Goal: Task Accomplishment & Management: Use online tool/utility

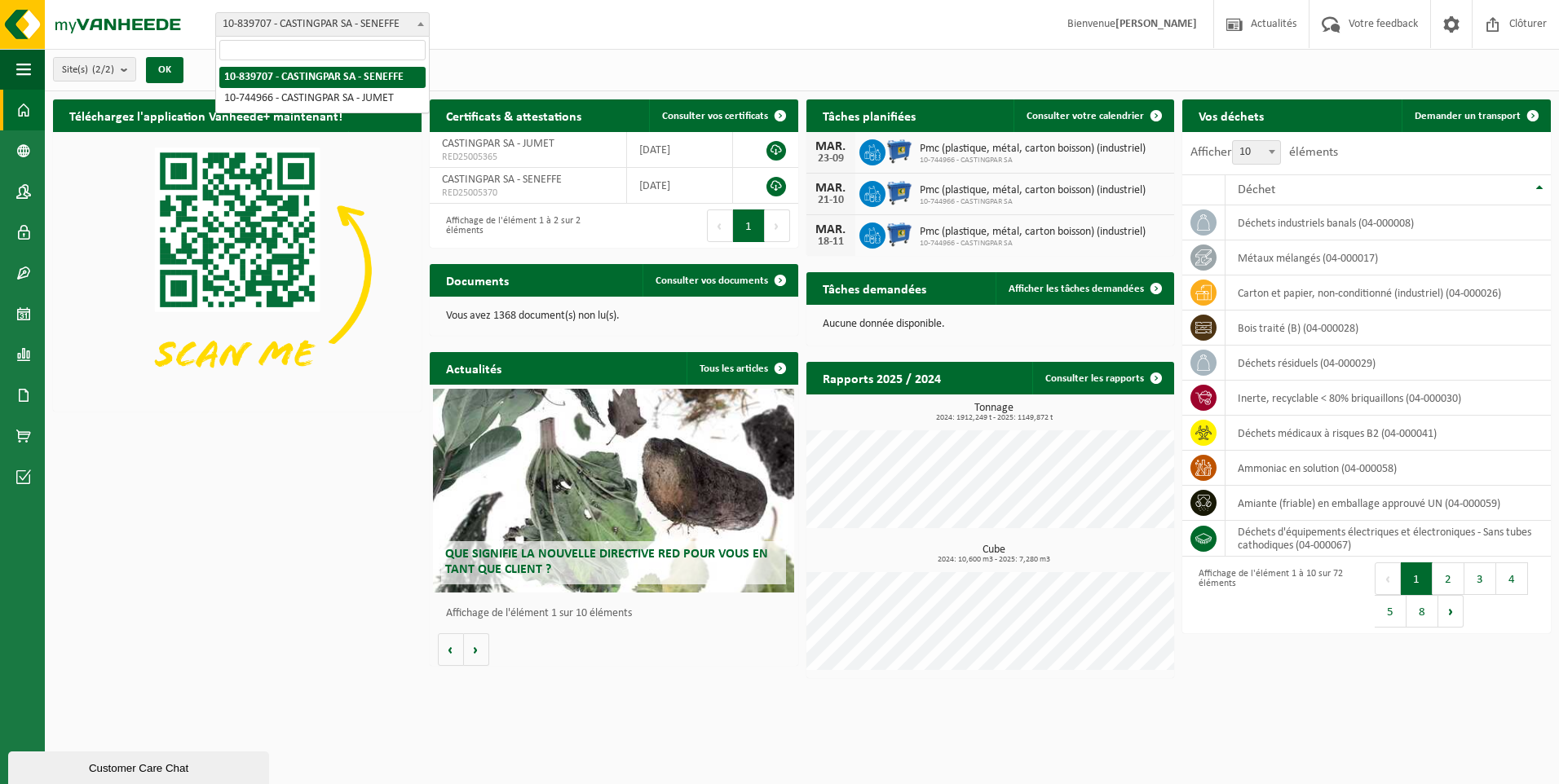
click at [420, 26] on span at bounding box center [421, 23] width 16 height 21
select select "6262"
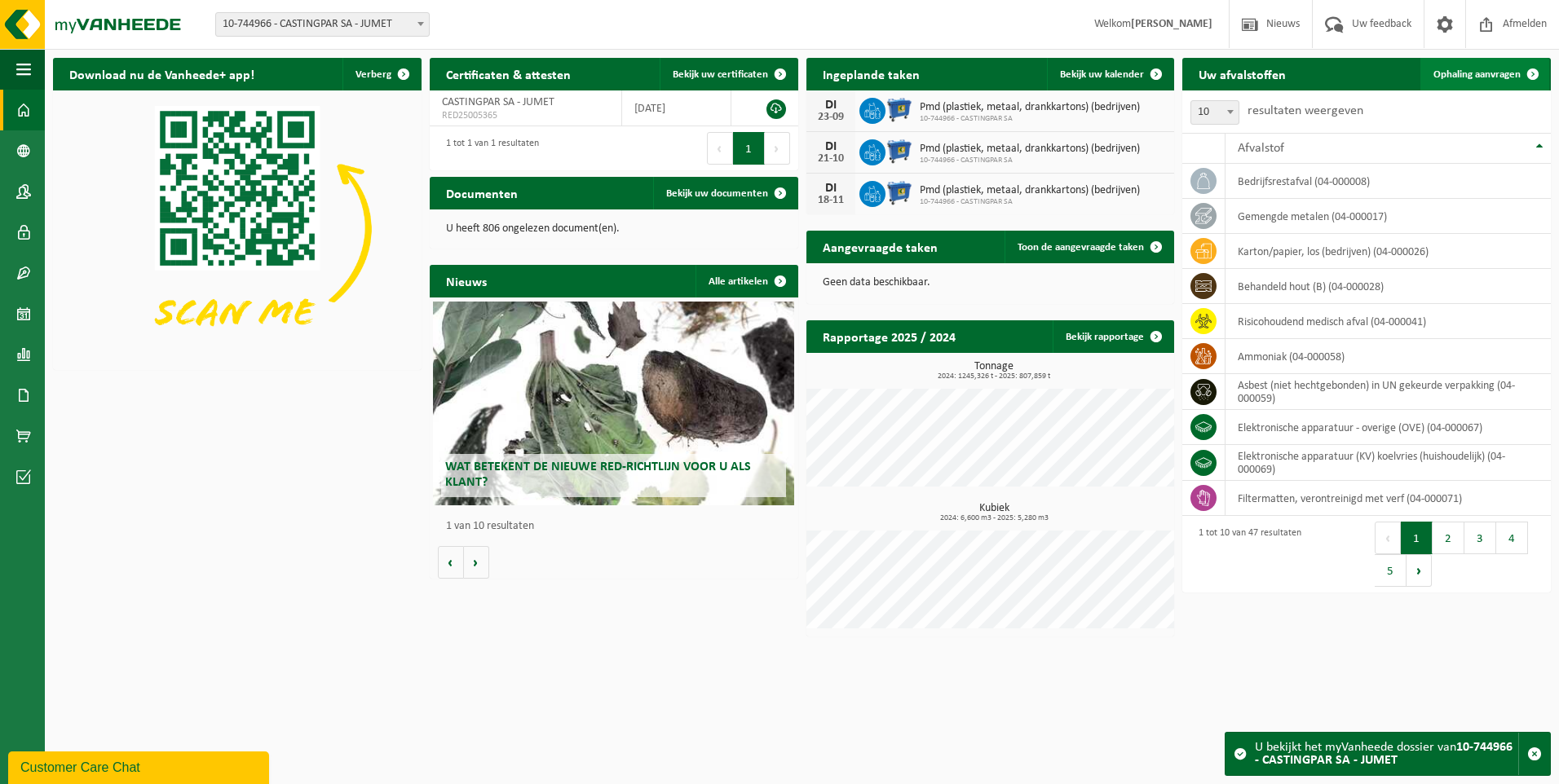
click at [1469, 65] on link "Ophaling aanvragen" at bounding box center [1485, 73] width 129 height 33
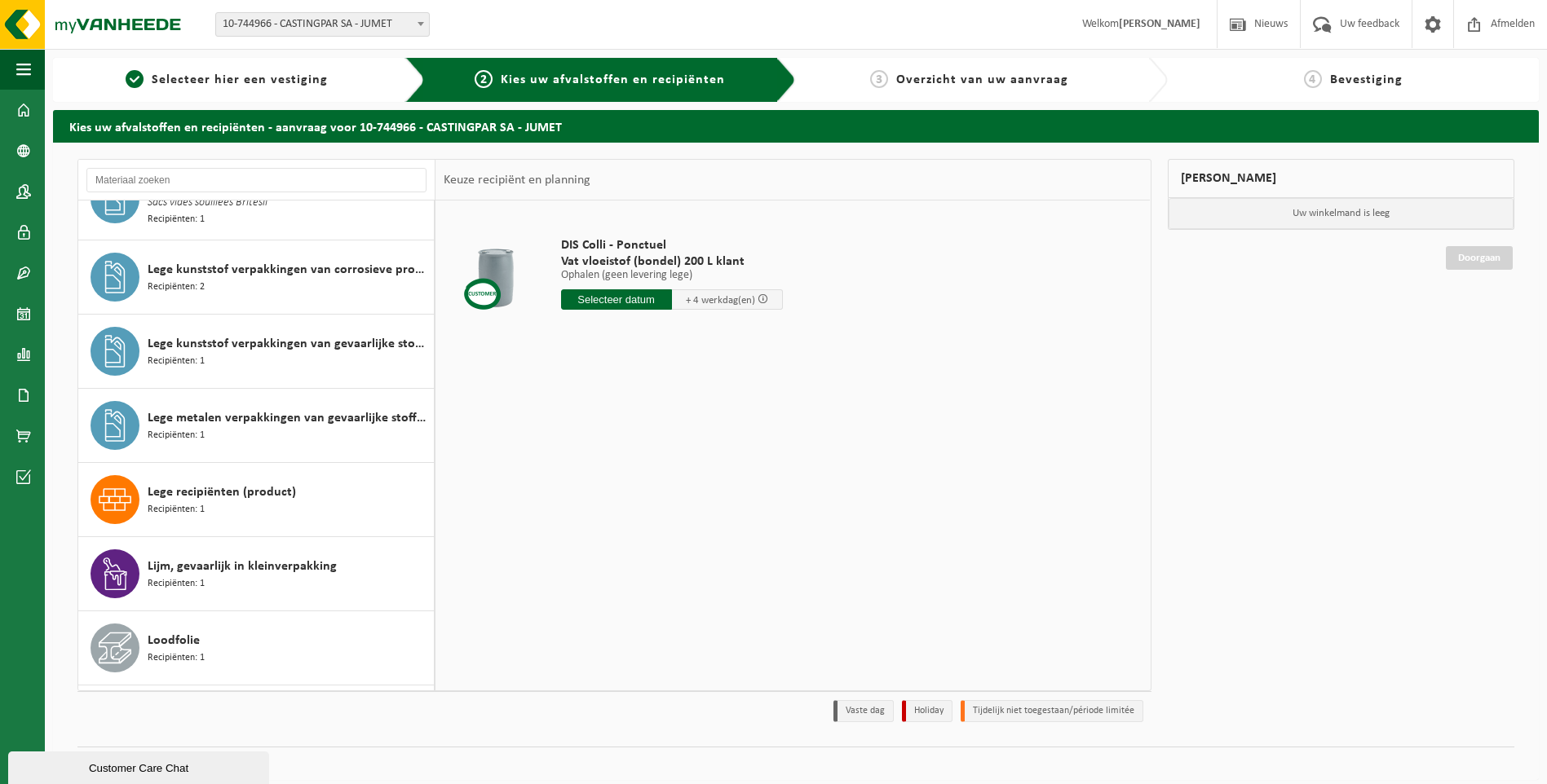
scroll to position [1140, 0]
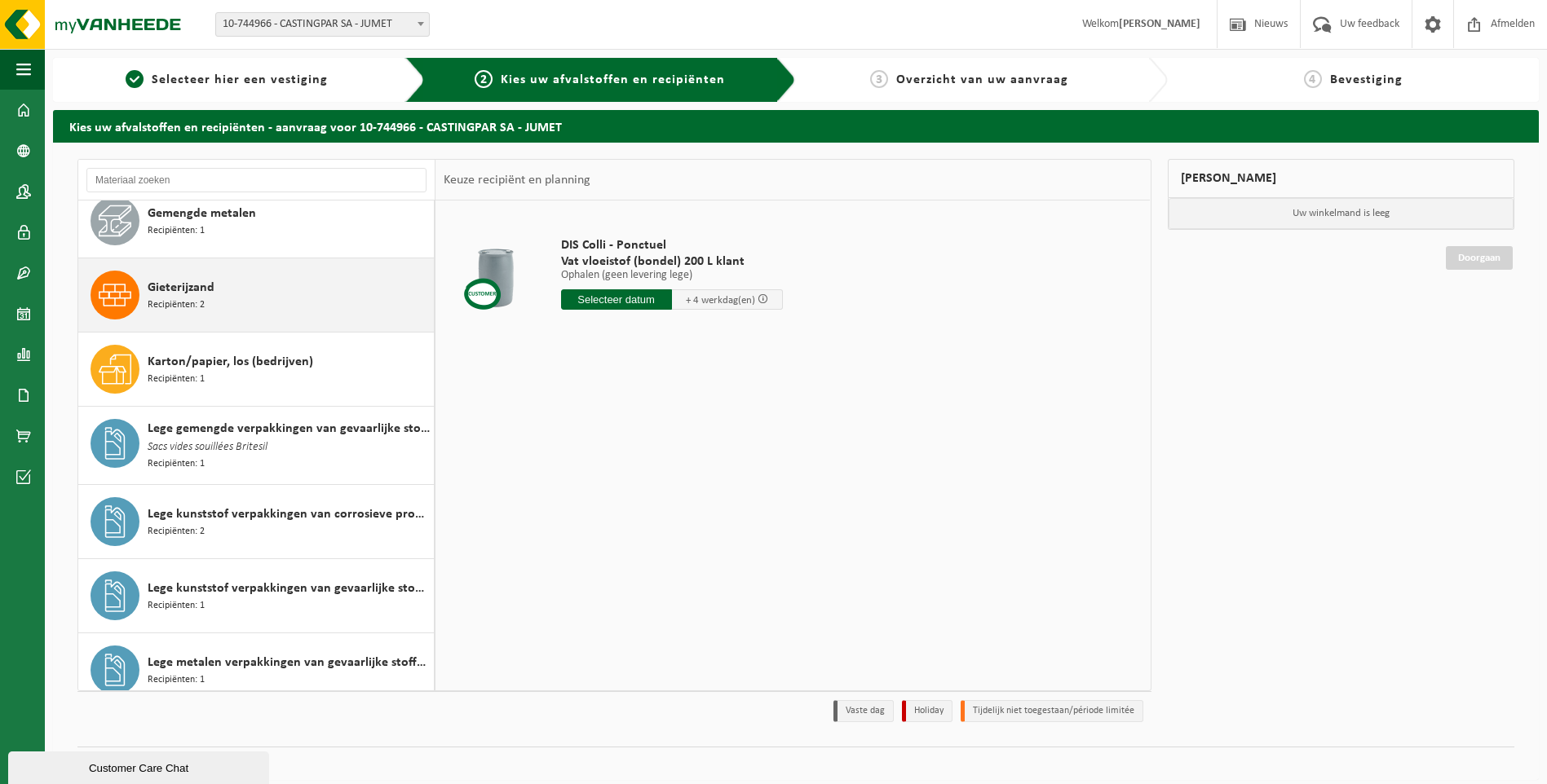
click at [223, 291] on div "Gieterijzand Recipiënten: 2" at bounding box center [288, 294] width 282 height 49
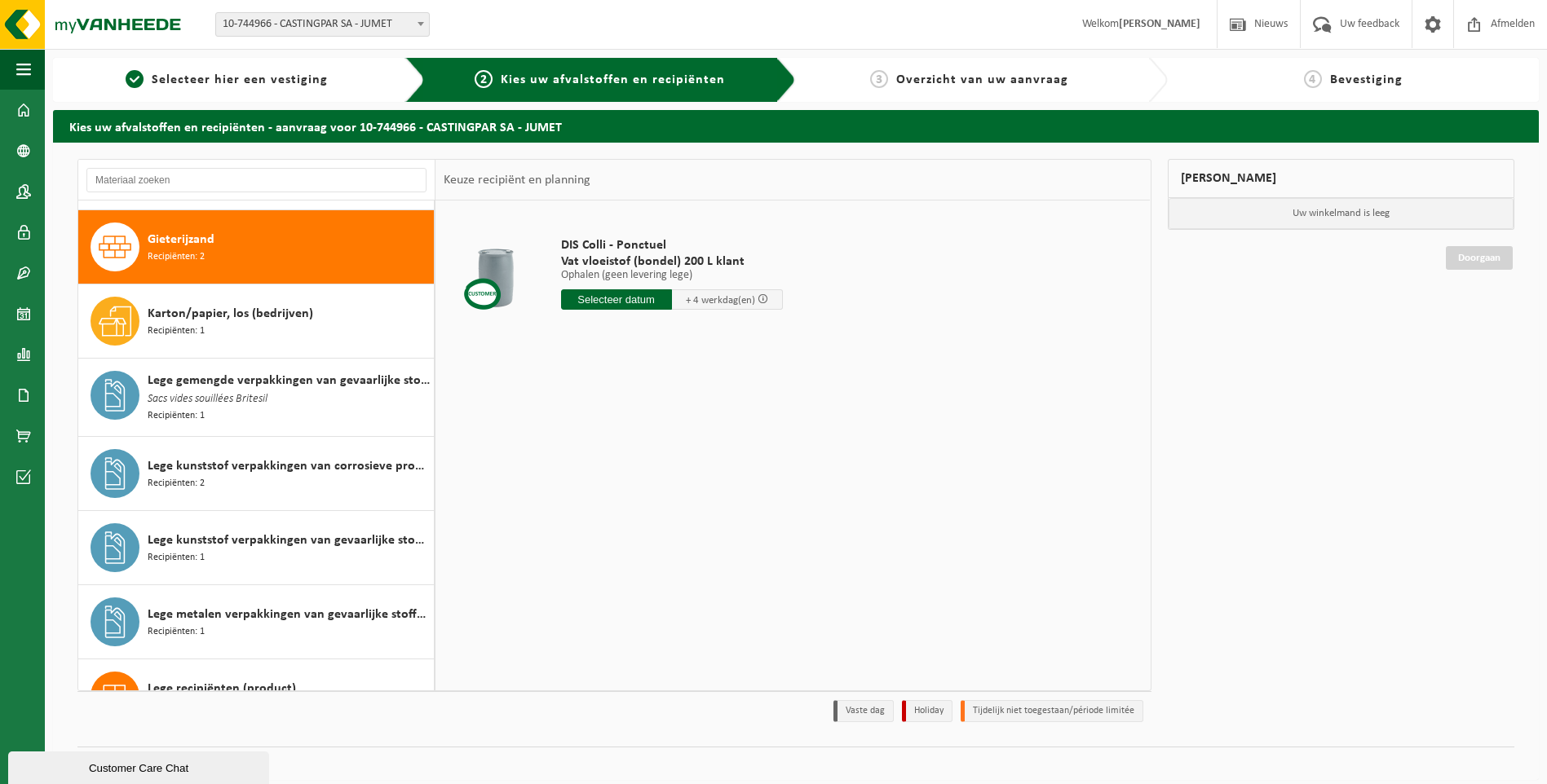
scroll to position [1115, 0]
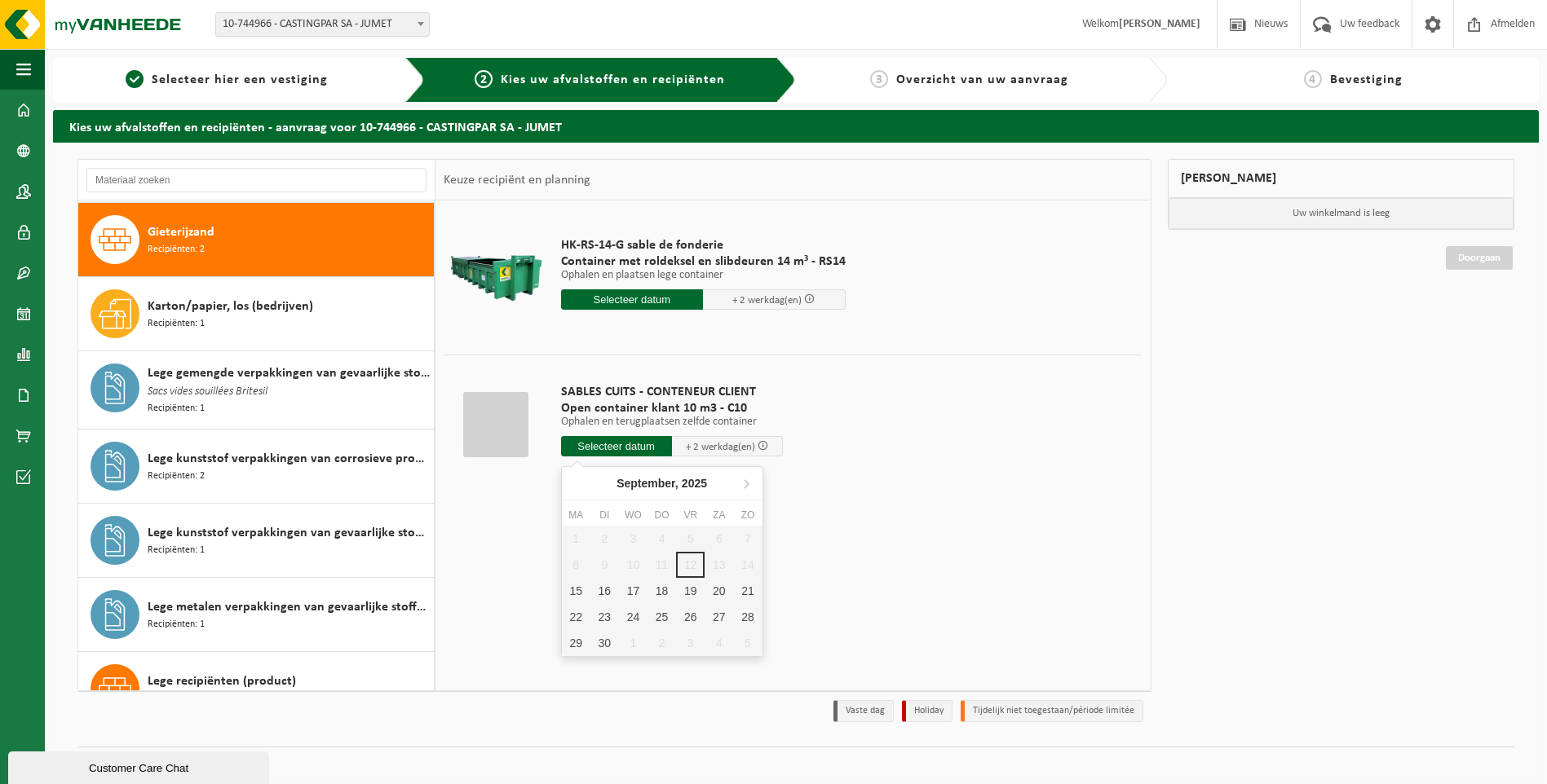
click at [607, 451] on input "text" at bounding box center [617, 446] width 111 height 21
drag, startPoint x: 1054, startPoint y: 282, endPoint x: 1098, endPoint y: 259, distance: 49.6
click at [1062, 278] on td "HK-RS-14-G sable de fonderie Container met roldeksel en slibdeuren 14 m³ - RS14…" at bounding box center [845, 277] width 593 height 138
click at [400, 17] on span "10-744966 - CASTINGPAR SA - JUMET" at bounding box center [322, 24] width 213 height 23
click at [333, 74] on link "1 Selecteer hier een vestiging" at bounding box center [227, 80] width 331 height 20
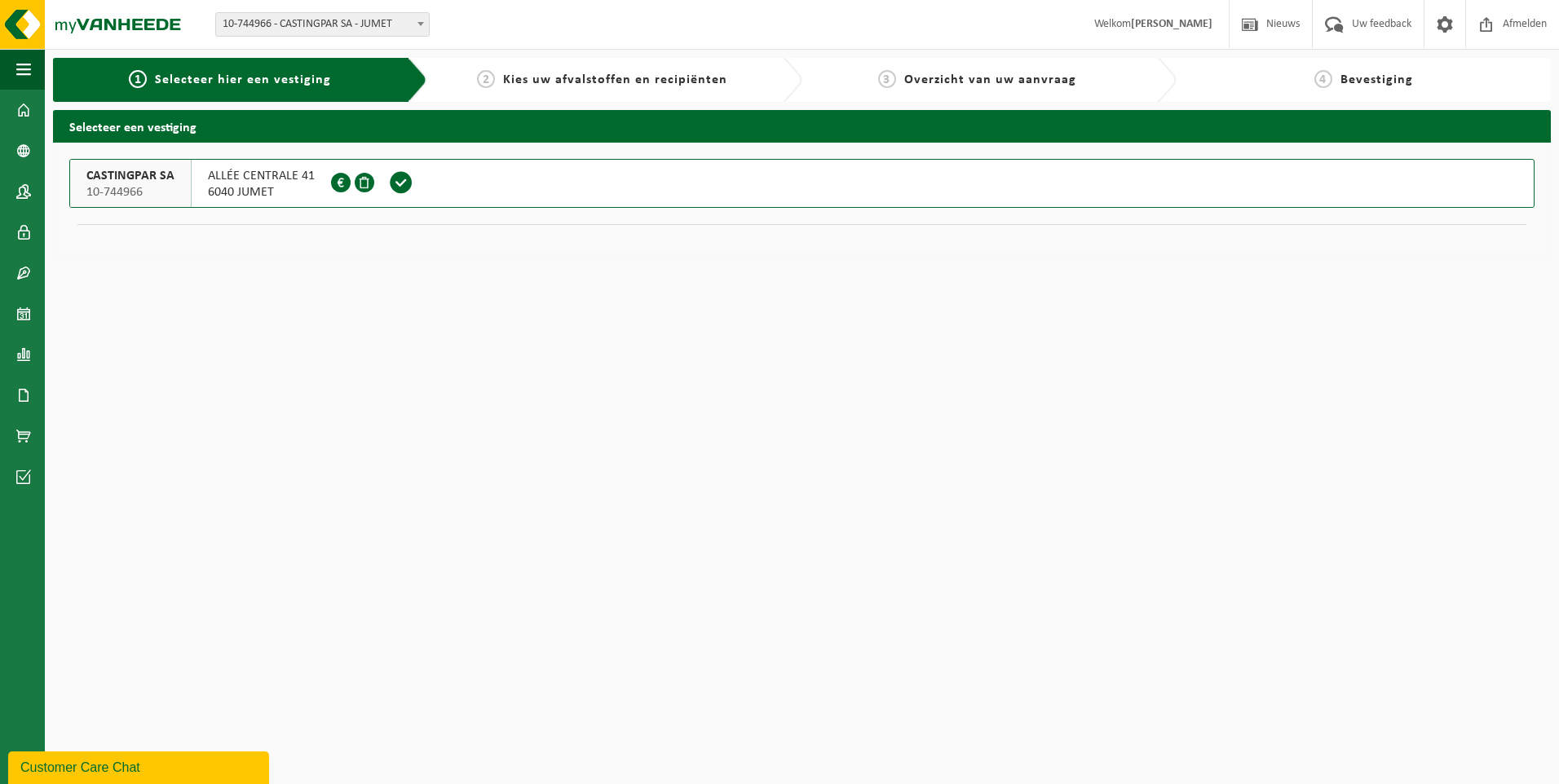
click at [383, 20] on span "10-744966 - CASTINGPAR SA - JUMET" at bounding box center [322, 24] width 213 height 23
select select "91684"
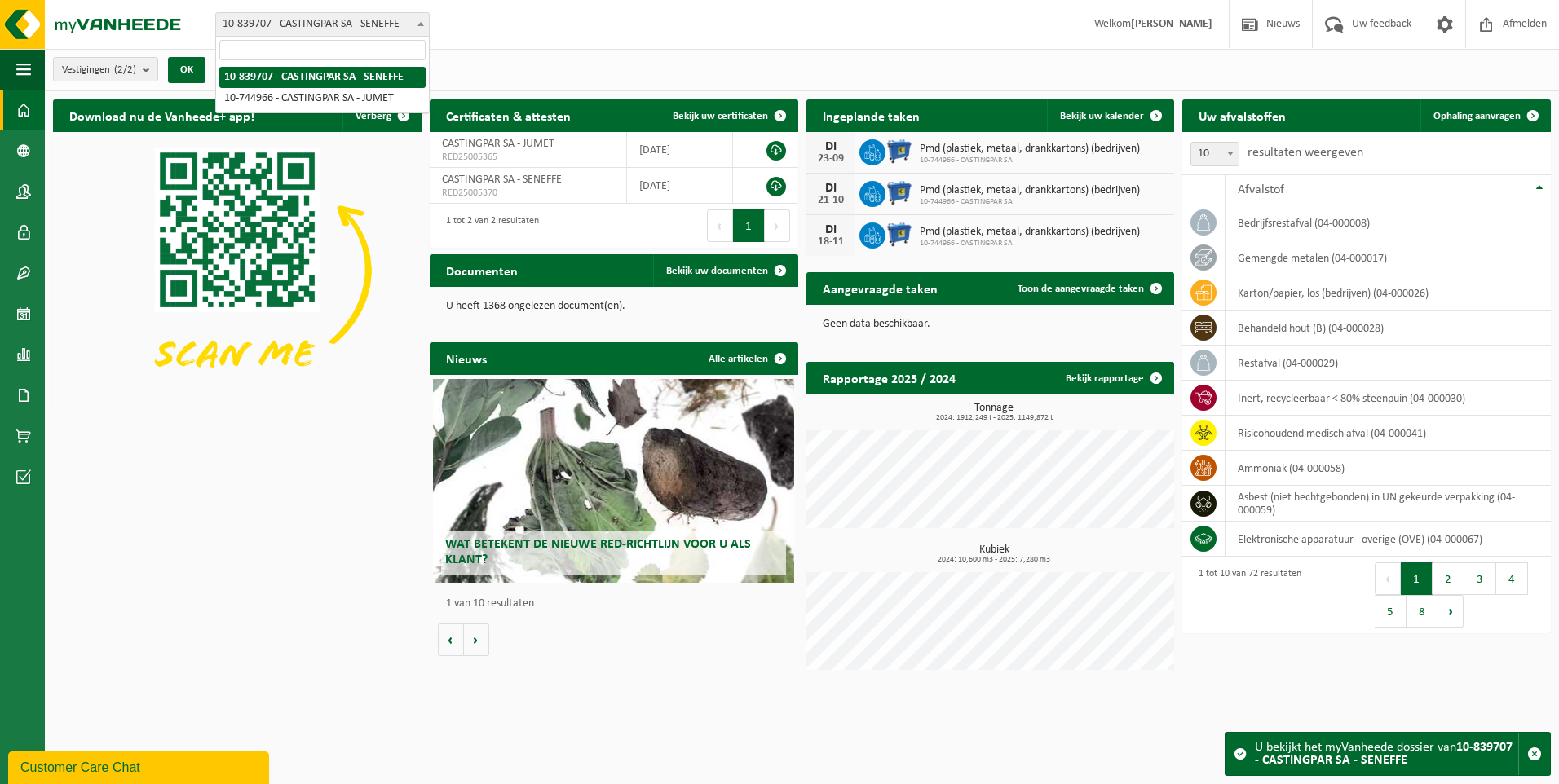
click at [370, 23] on span "10-839707 - CASTINGPAR SA - SENEFFE" at bounding box center [322, 24] width 213 height 23
select select "6262"
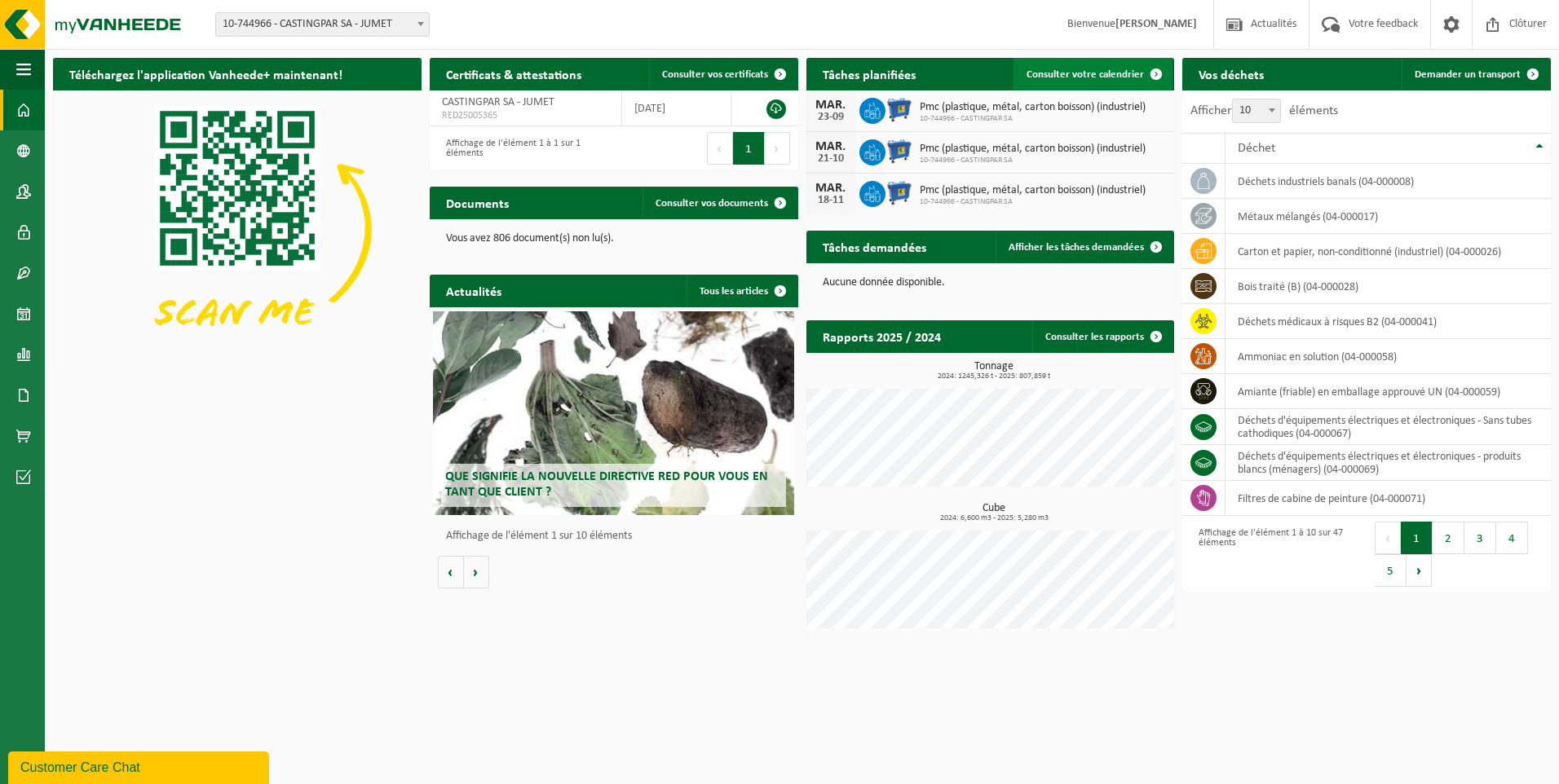
click at [1085, 83] on link "Consulter votre calendrier" at bounding box center [1093, 73] width 159 height 33
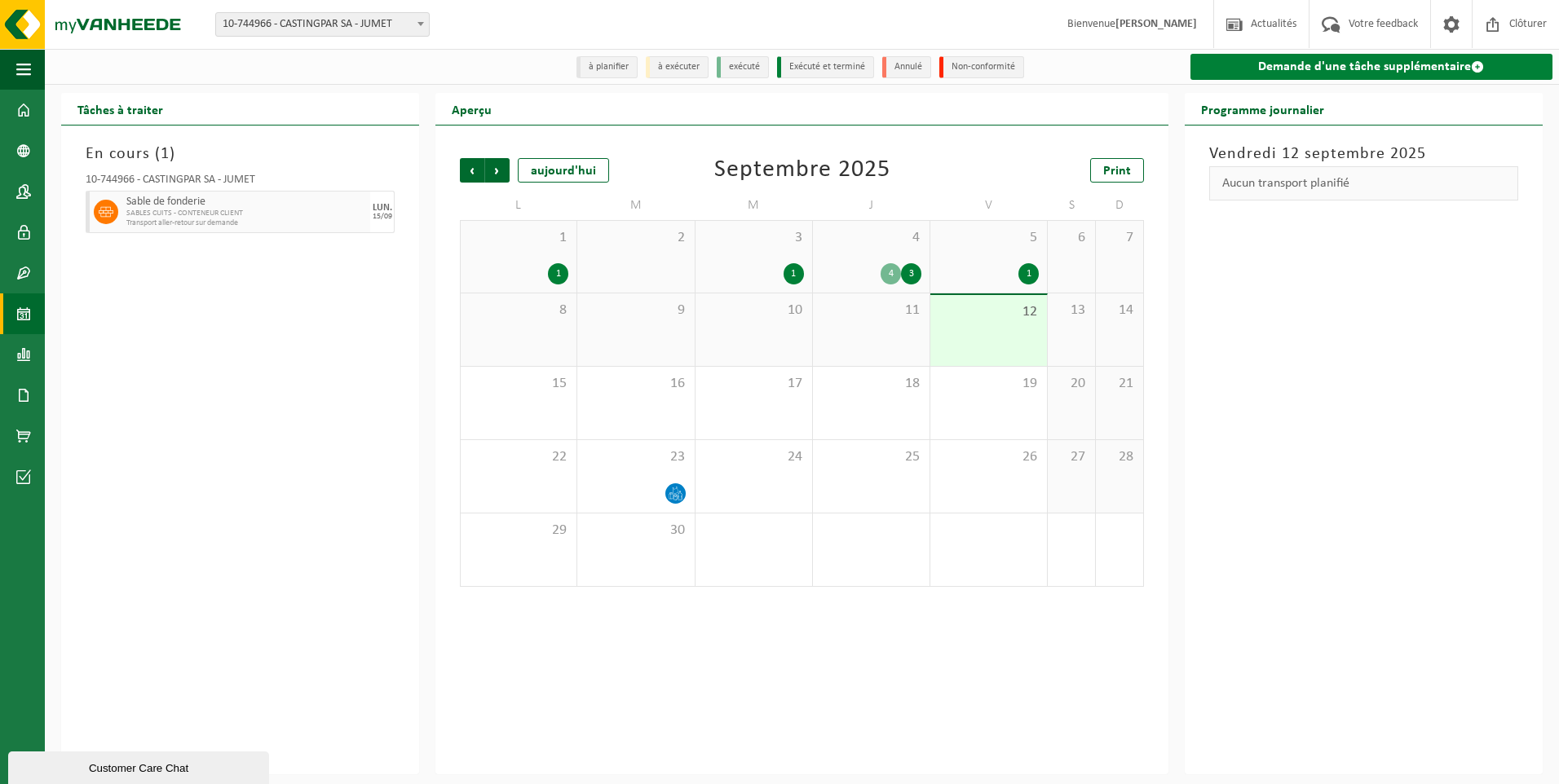
click at [1226, 76] on link "Demande d'une tâche supplémentaire" at bounding box center [1372, 66] width 363 height 26
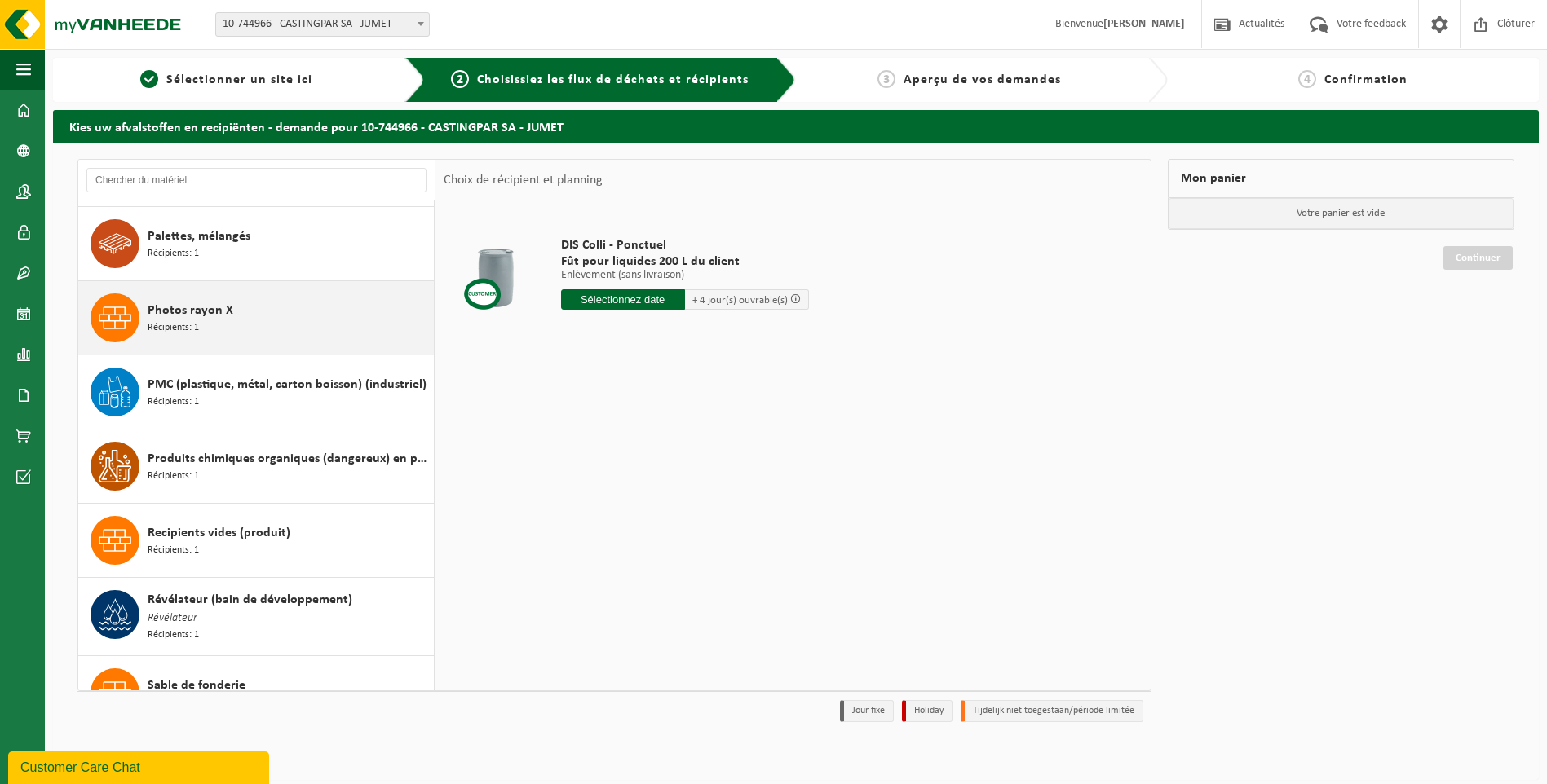
scroll to position [2852, 0]
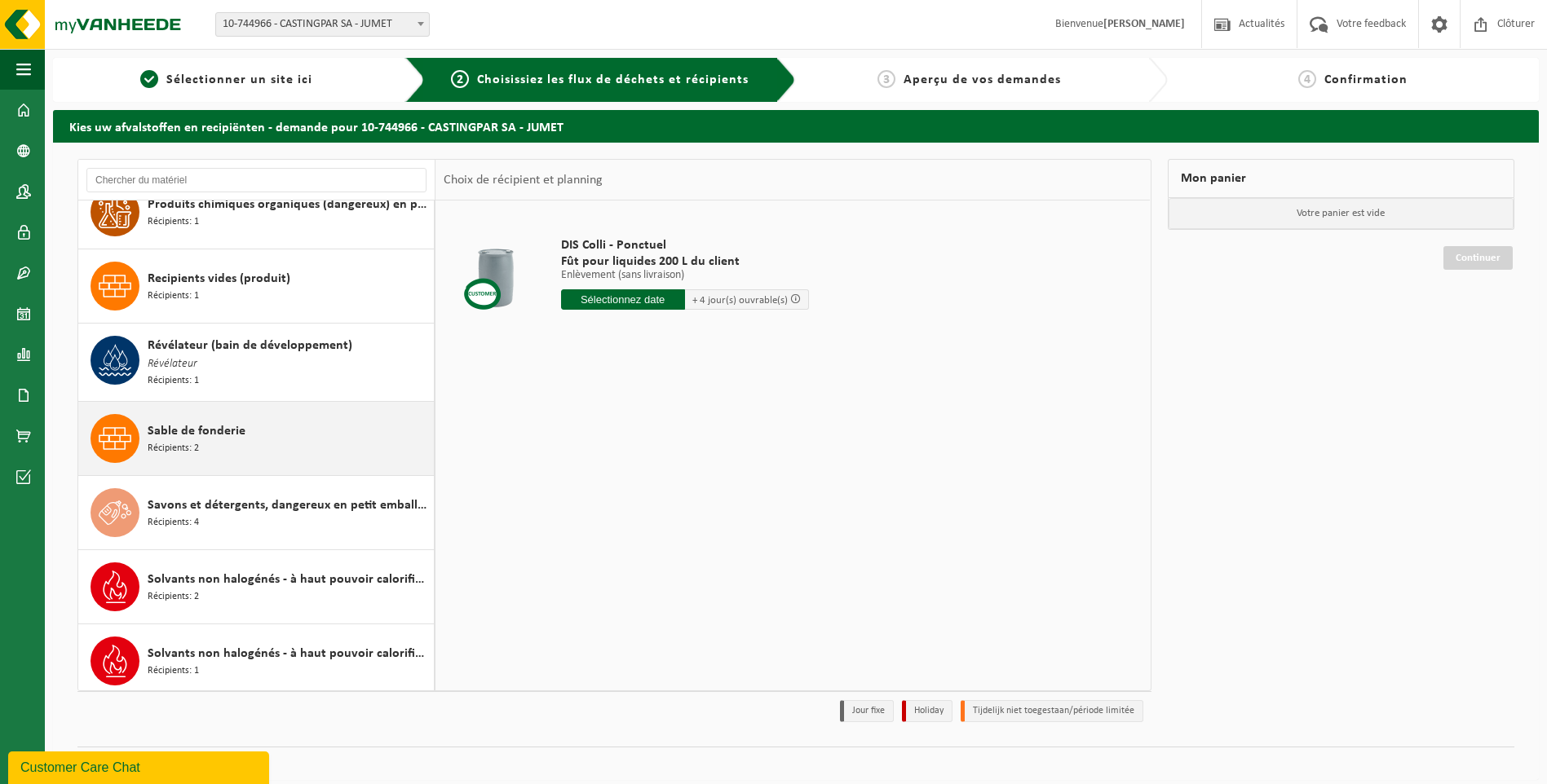
click at [255, 422] on div "Sable de fonderie Récipients: 2" at bounding box center [288, 438] width 282 height 49
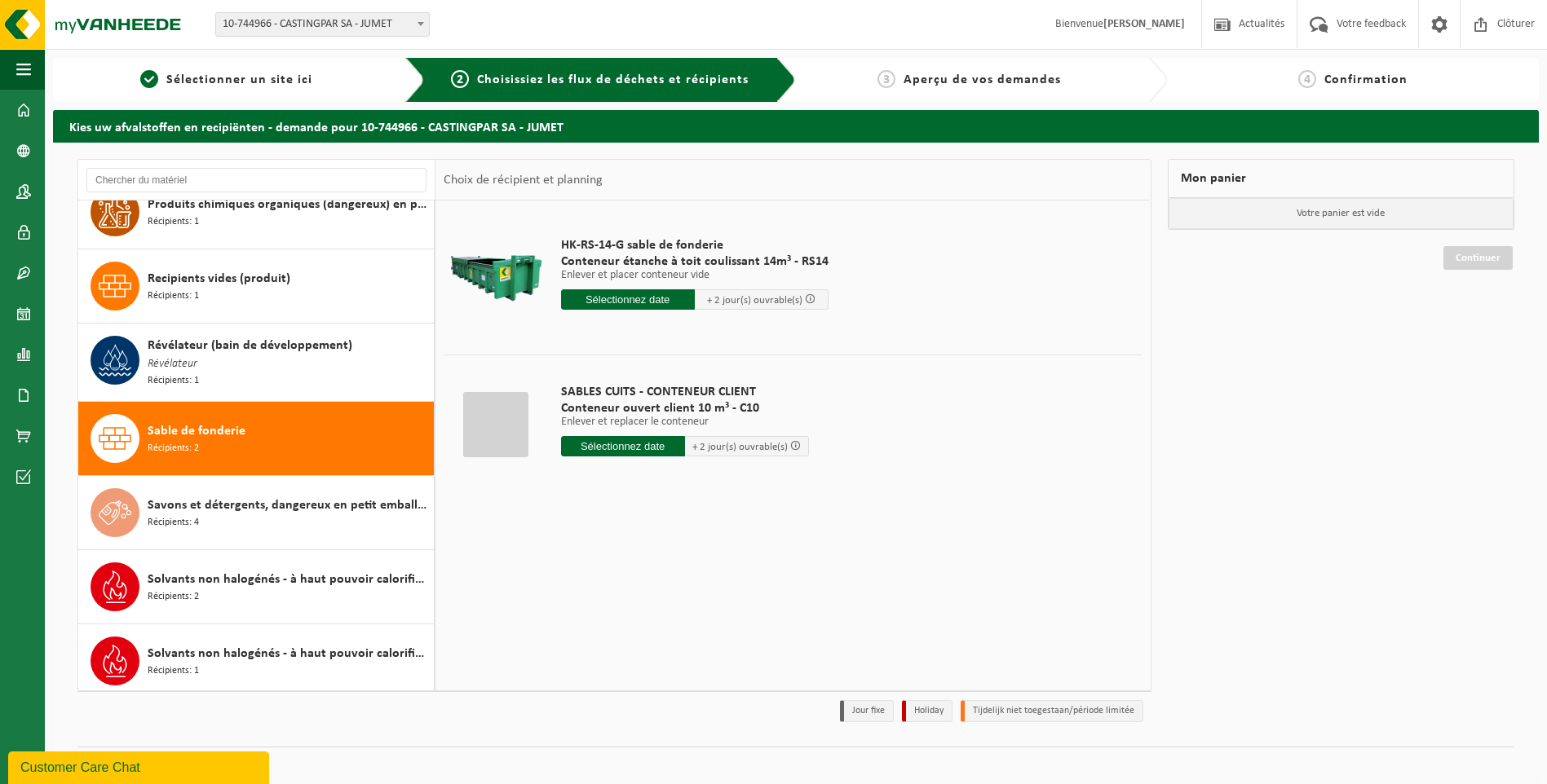
click at [605, 448] on input "text" at bounding box center [623, 446] width 124 height 21
click at [608, 593] on div "16" at bounding box center [604, 591] width 29 height 26
type input "à partir de 2025-09-16"
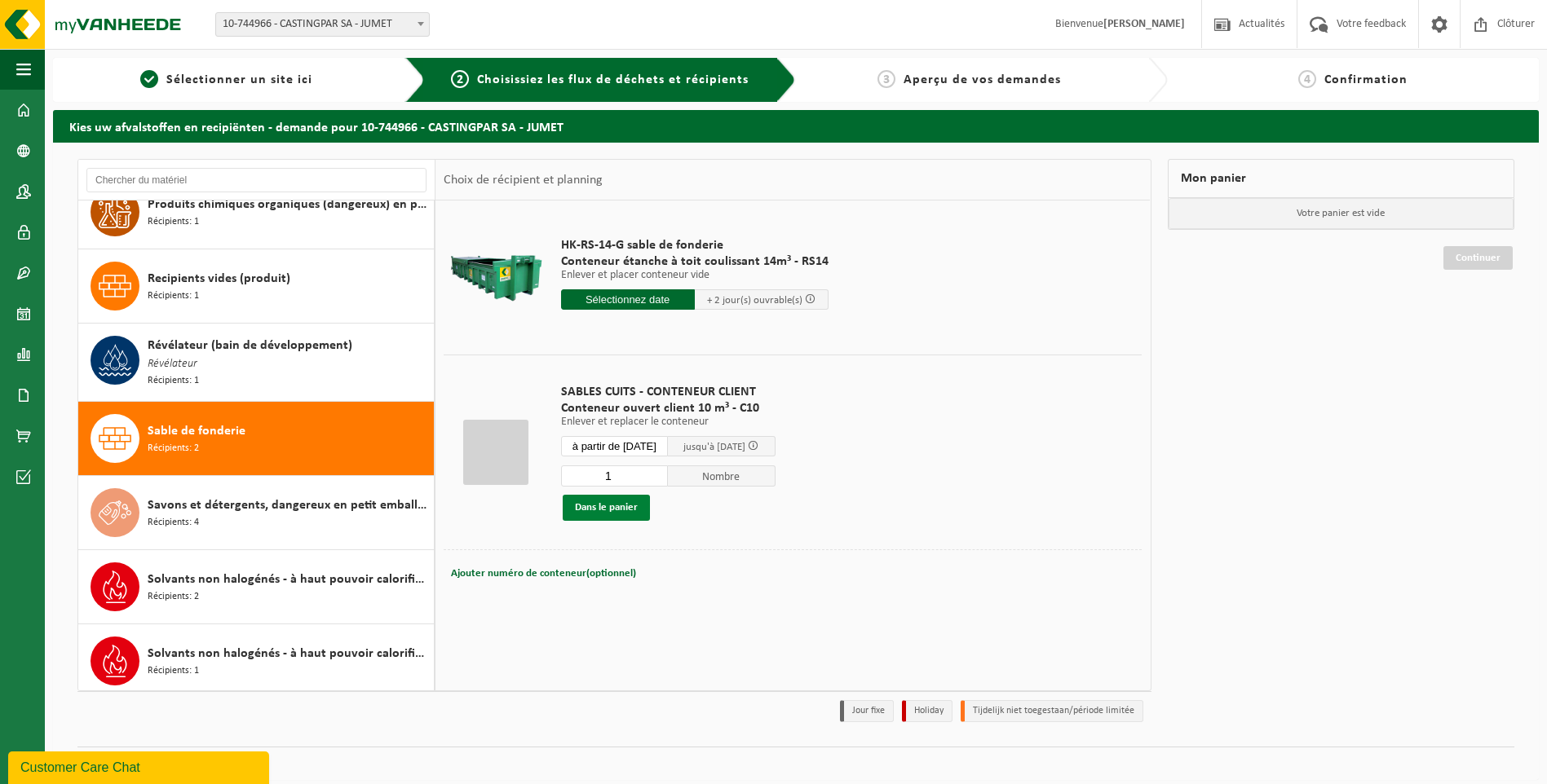
click at [599, 505] on button "Dans le panier" at bounding box center [606, 508] width 87 height 26
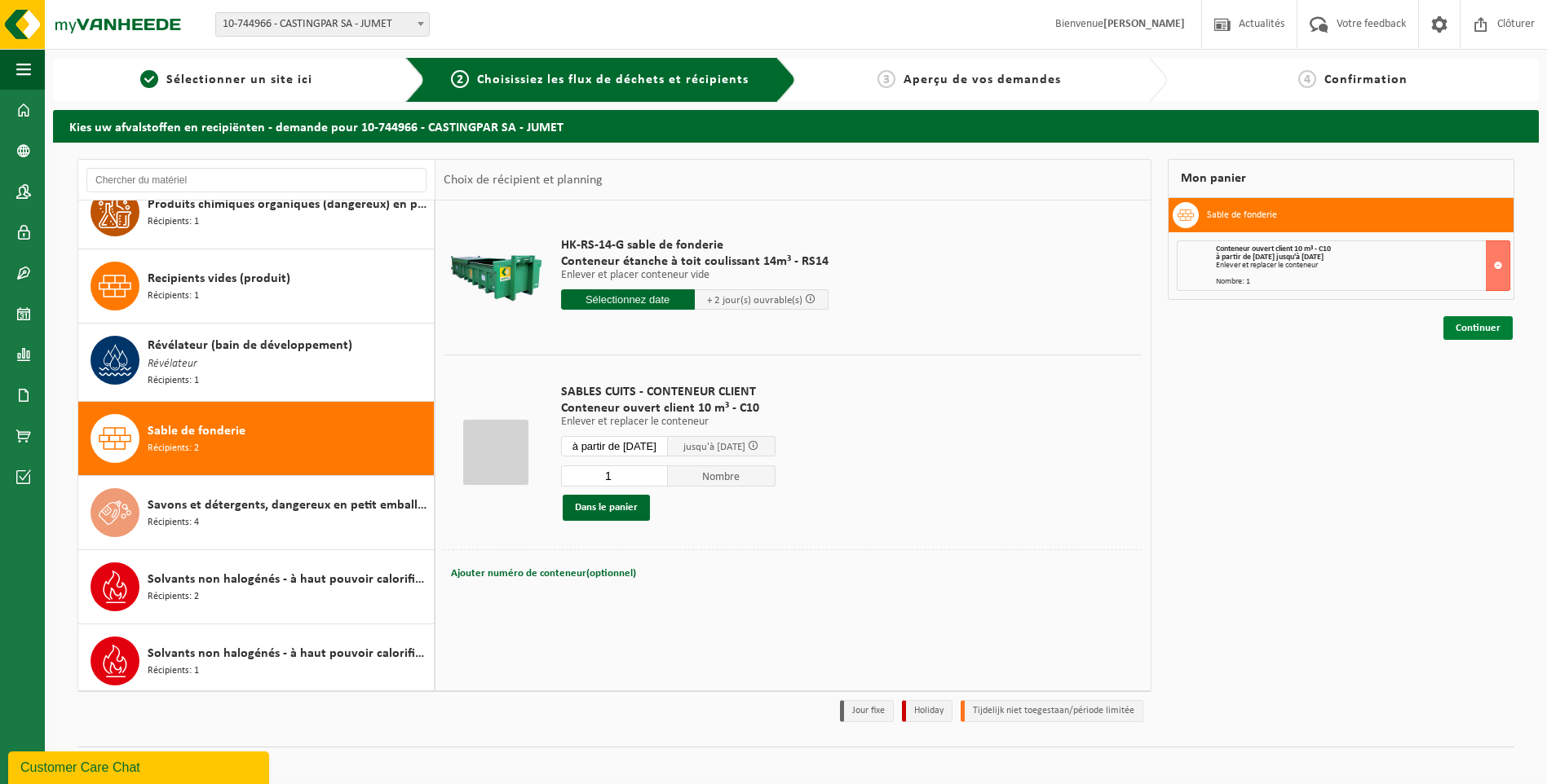
click at [1485, 337] on link "Continuer" at bounding box center [1479, 328] width 69 height 24
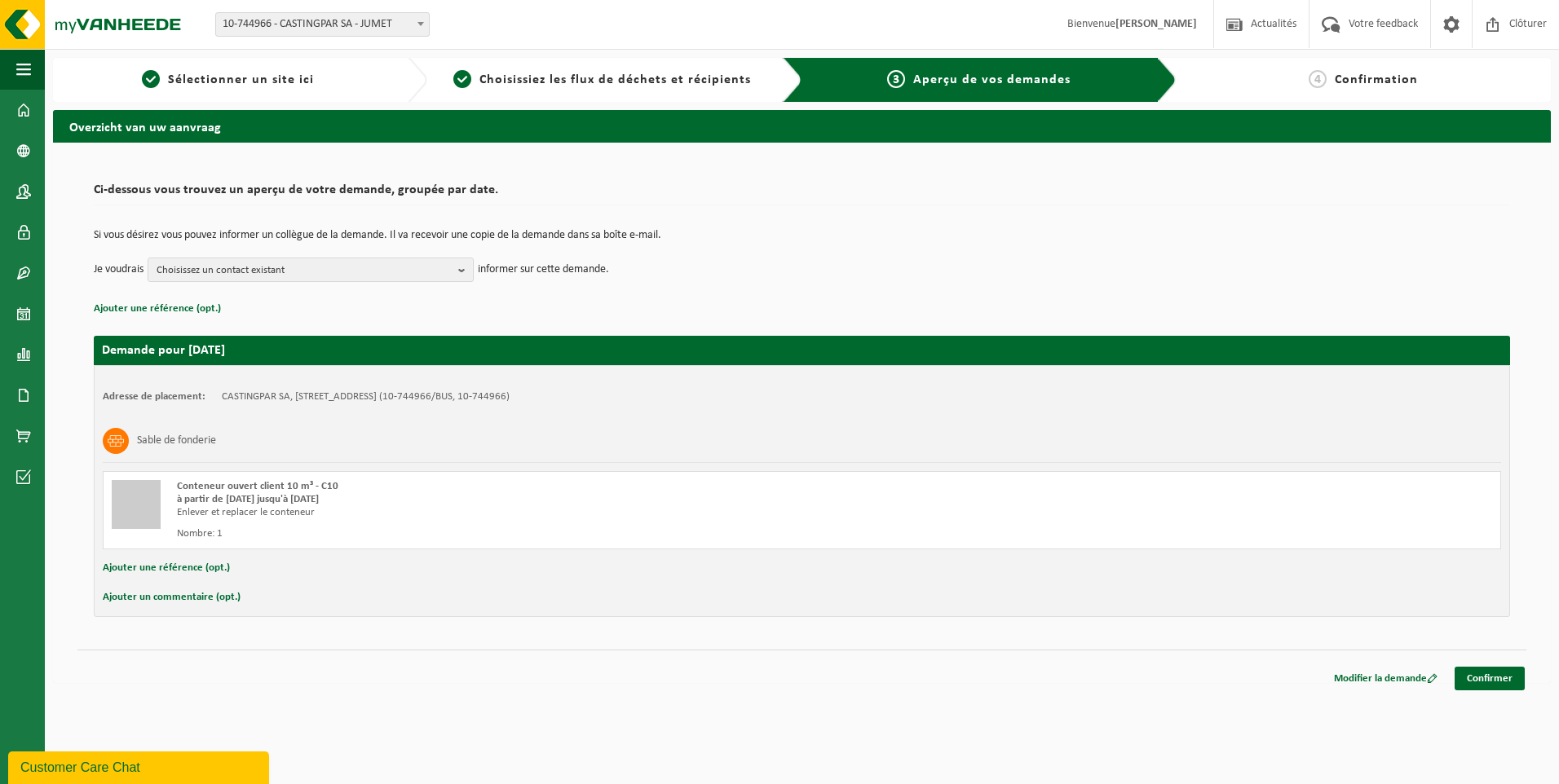
click at [1485, 690] on div "Modifier la demande Confirmer" at bounding box center [1423, 679] width 206 height 24
click at [1497, 659] on div "Modifier la demande Confirmer" at bounding box center [801, 657] width 1449 height 17
click at [1492, 680] on link "Confirmer" at bounding box center [1490, 679] width 70 height 24
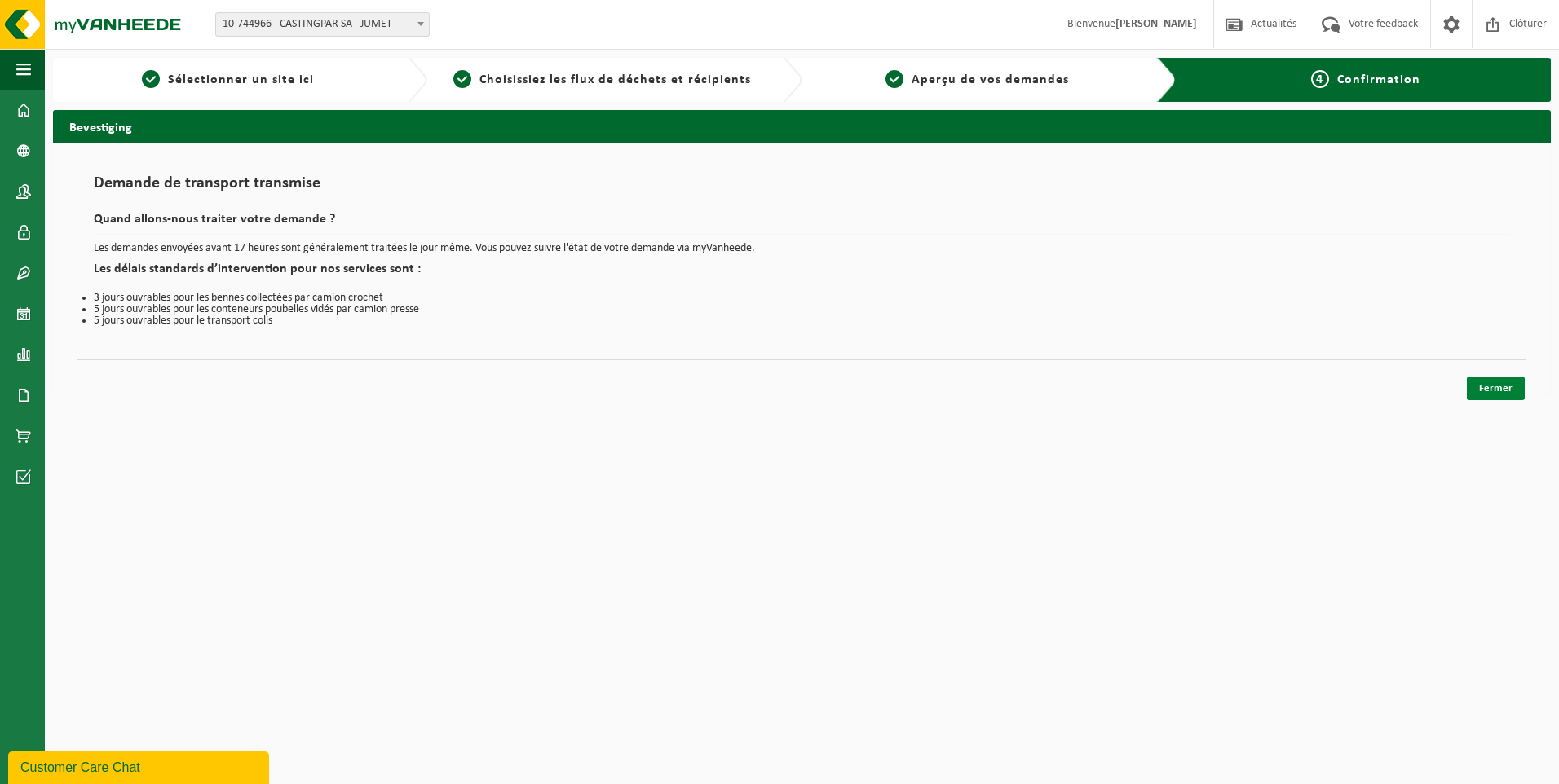
click at [1494, 383] on link "Fermer" at bounding box center [1496, 388] width 57 height 24
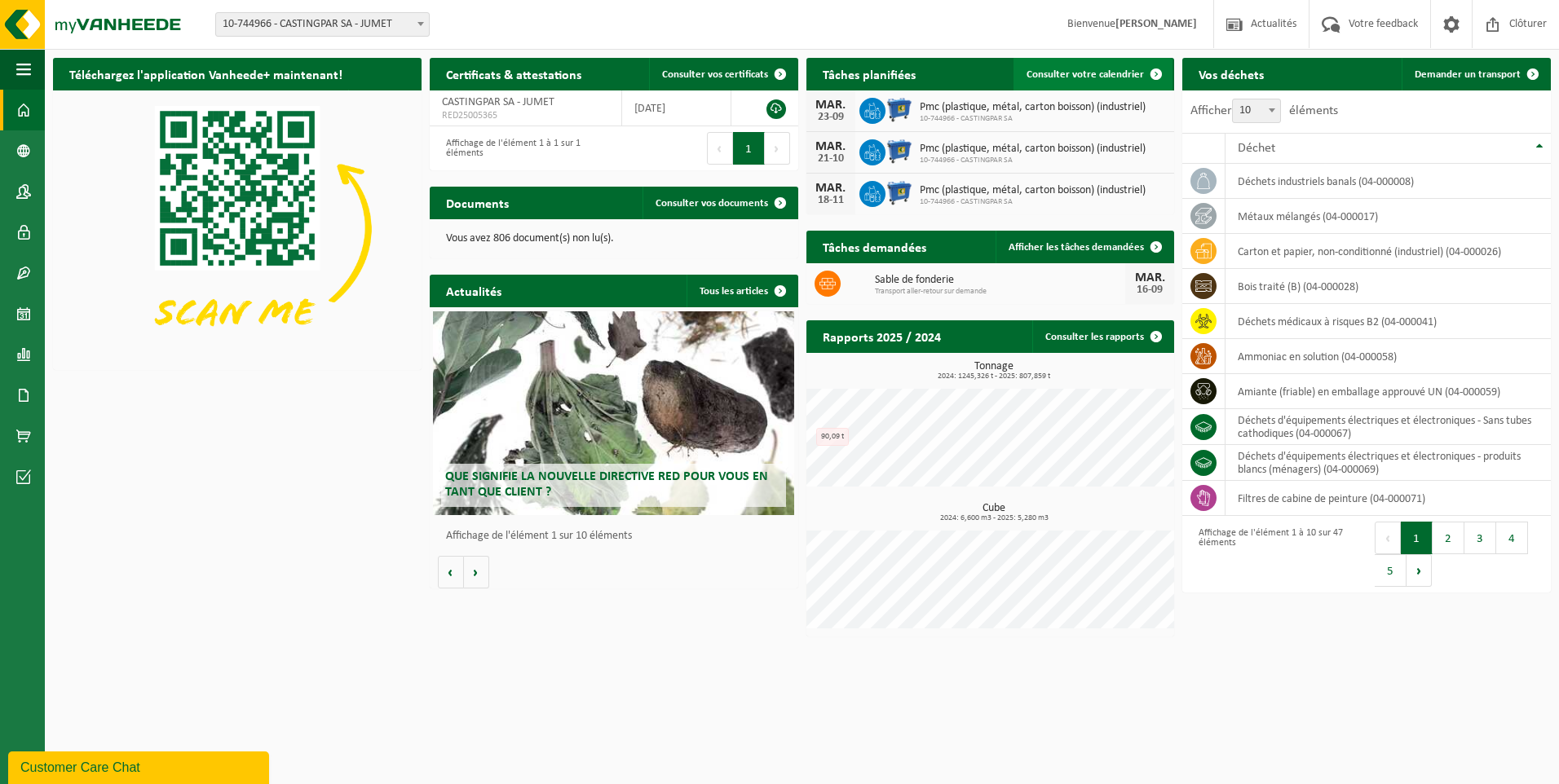
click at [1049, 66] on link "Consulter votre calendrier" at bounding box center [1093, 73] width 159 height 33
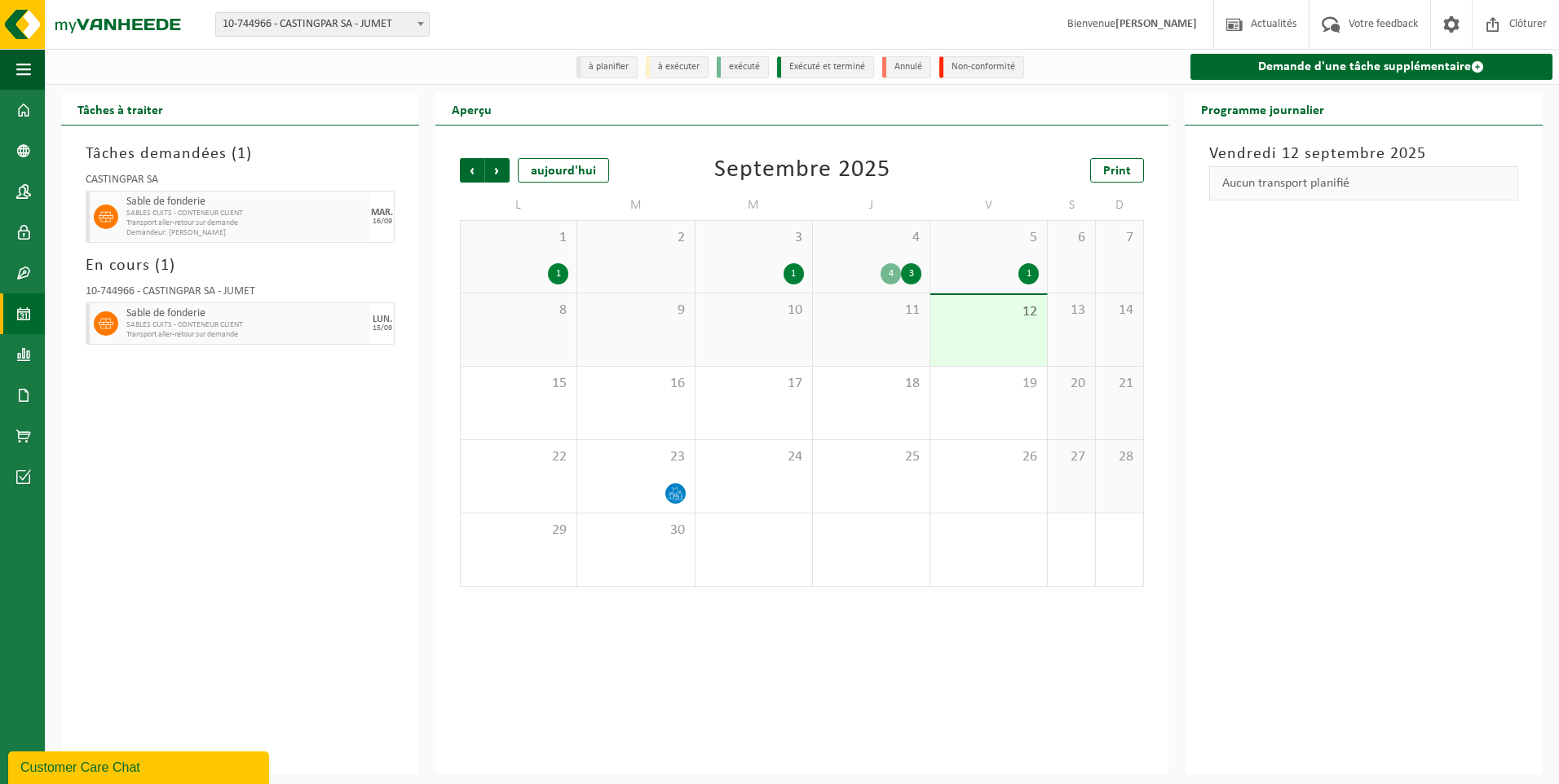
click at [855, 287] on div "4 4 3" at bounding box center [872, 256] width 117 height 71
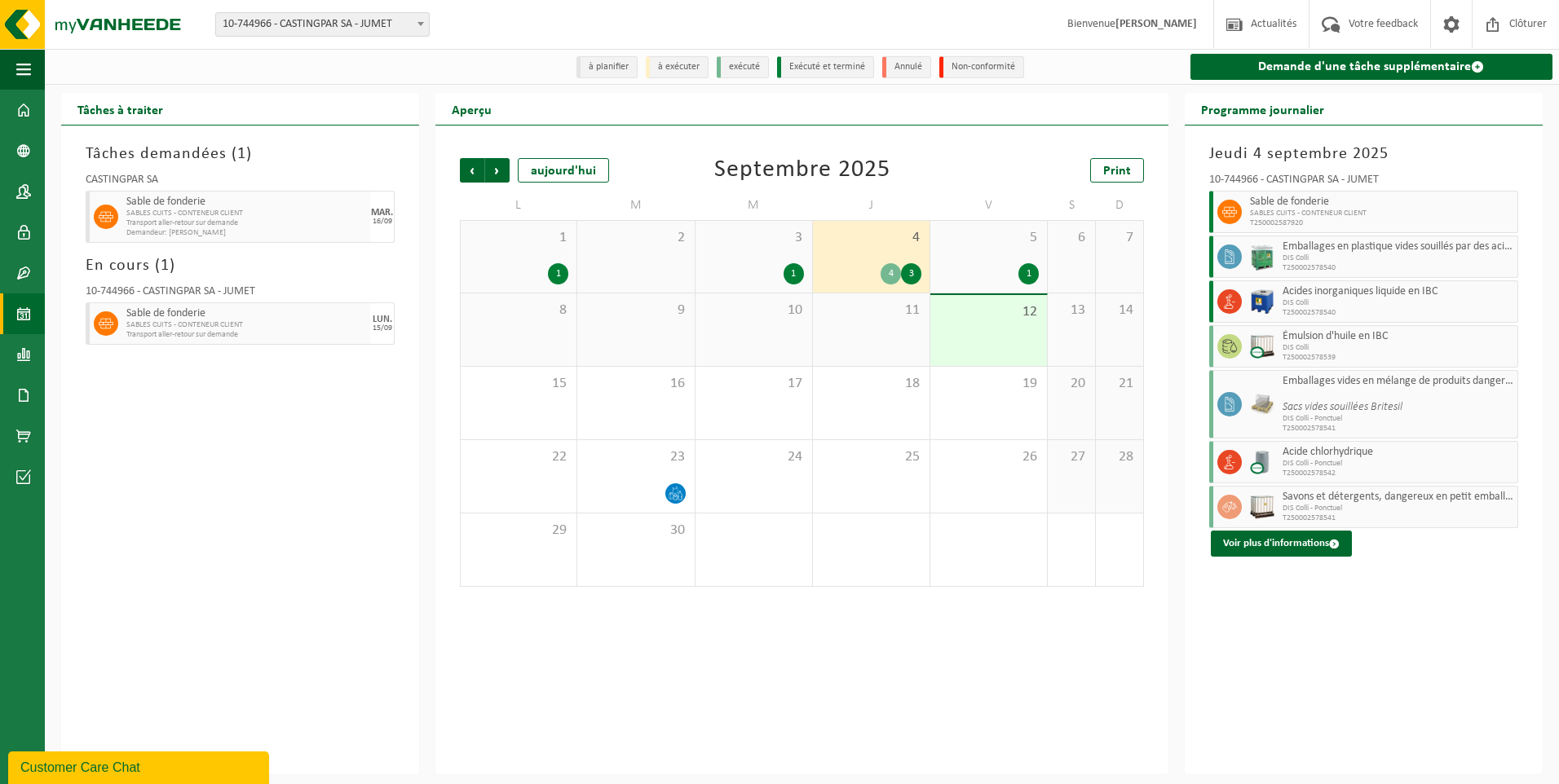
click at [795, 263] on div "3 1" at bounding box center [754, 256] width 117 height 71
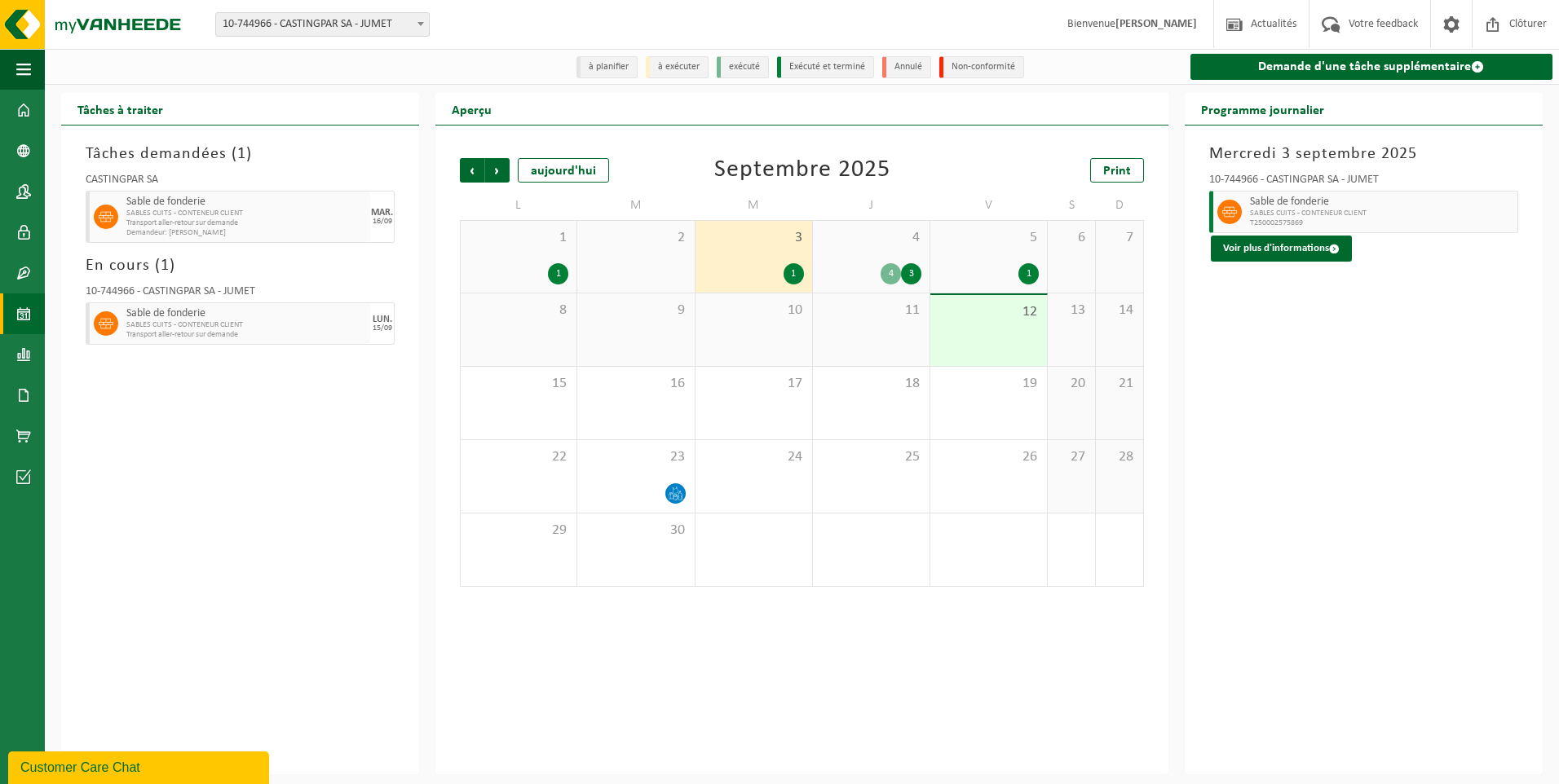
click at [821, 243] on span "4" at bounding box center [871, 238] width 100 height 18
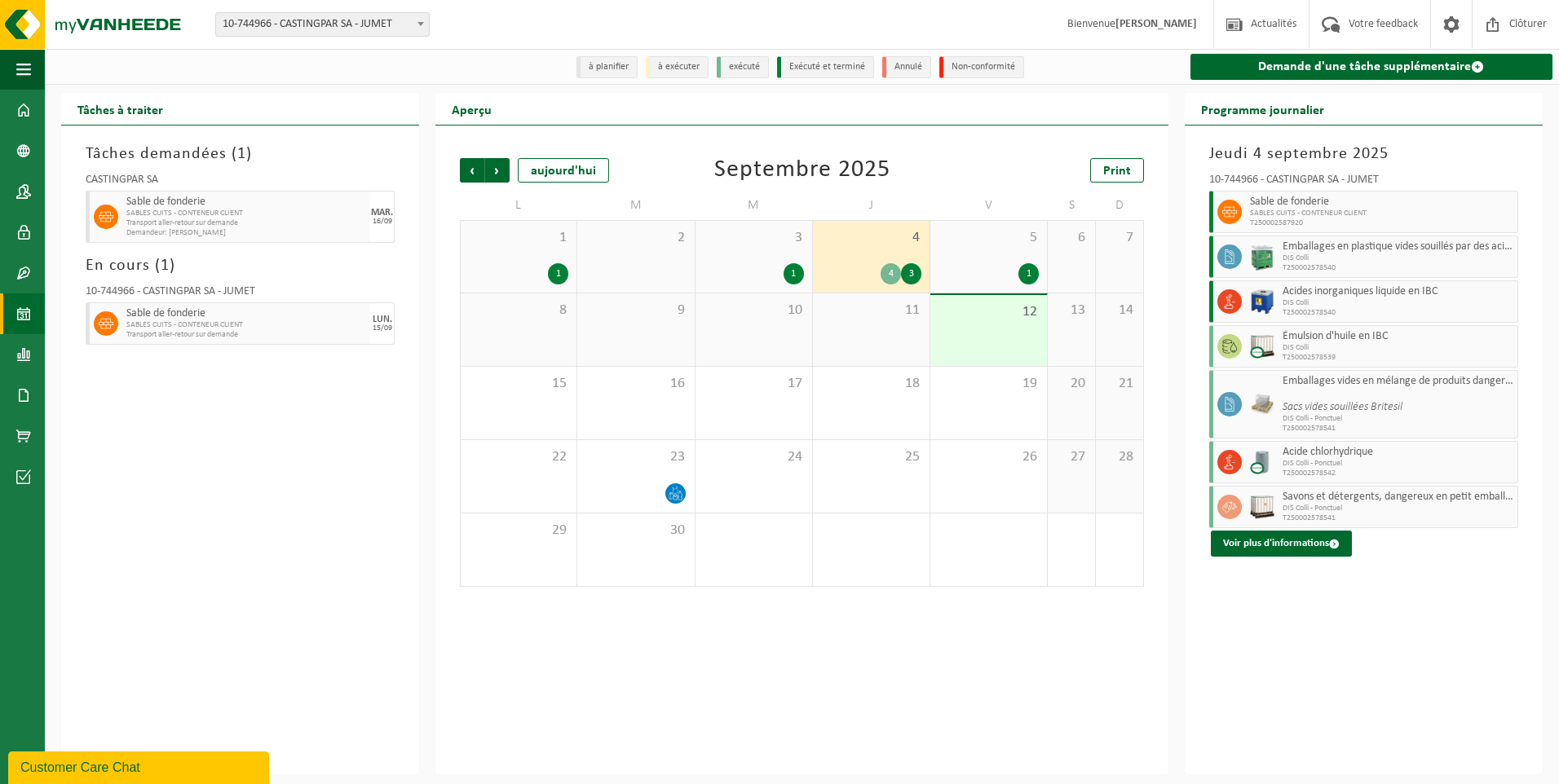
click at [535, 260] on div "1 1" at bounding box center [518, 256] width 116 height 71
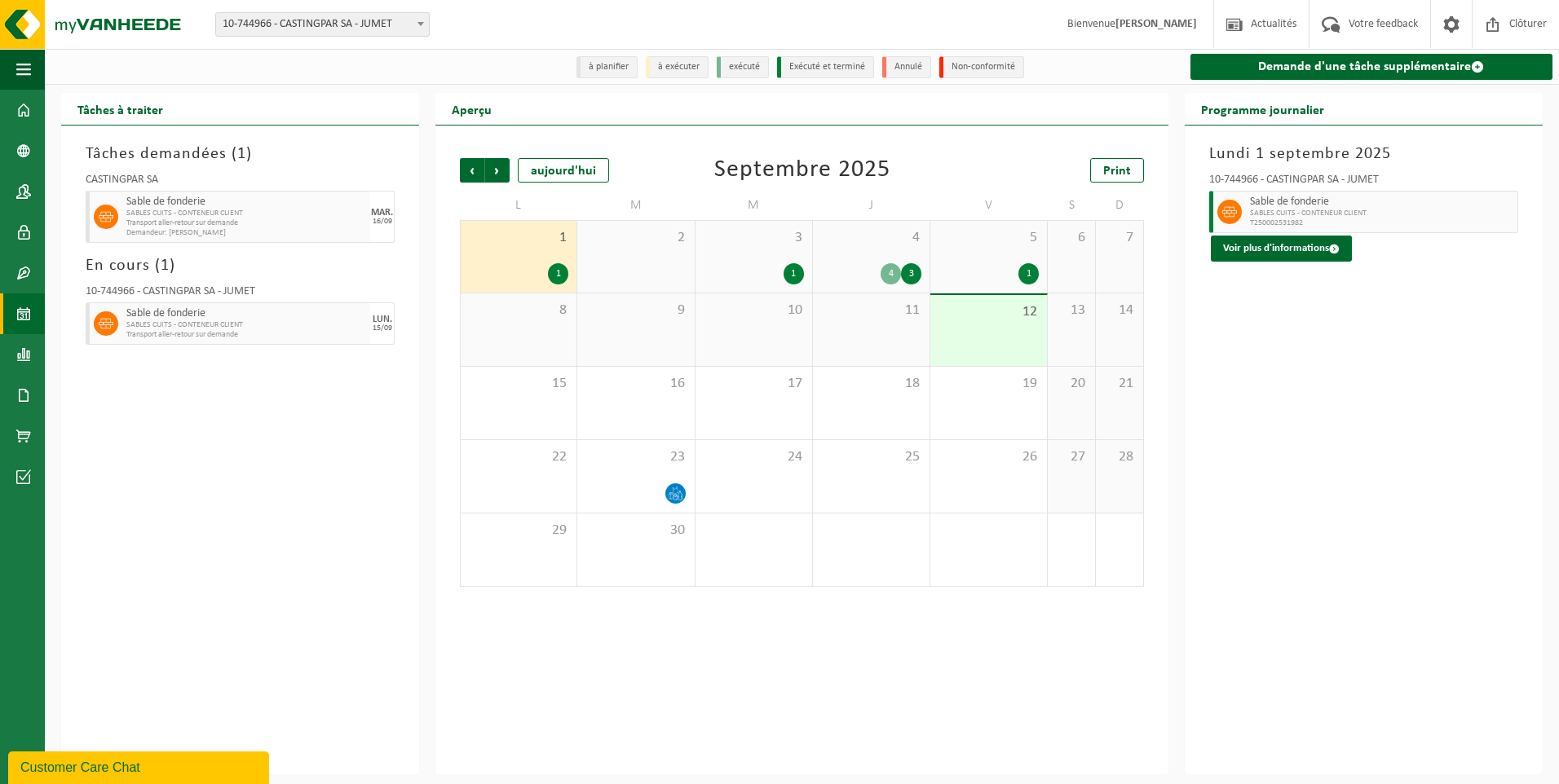
click at [774, 261] on div "3 1" at bounding box center [754, 256] width 117 height 71
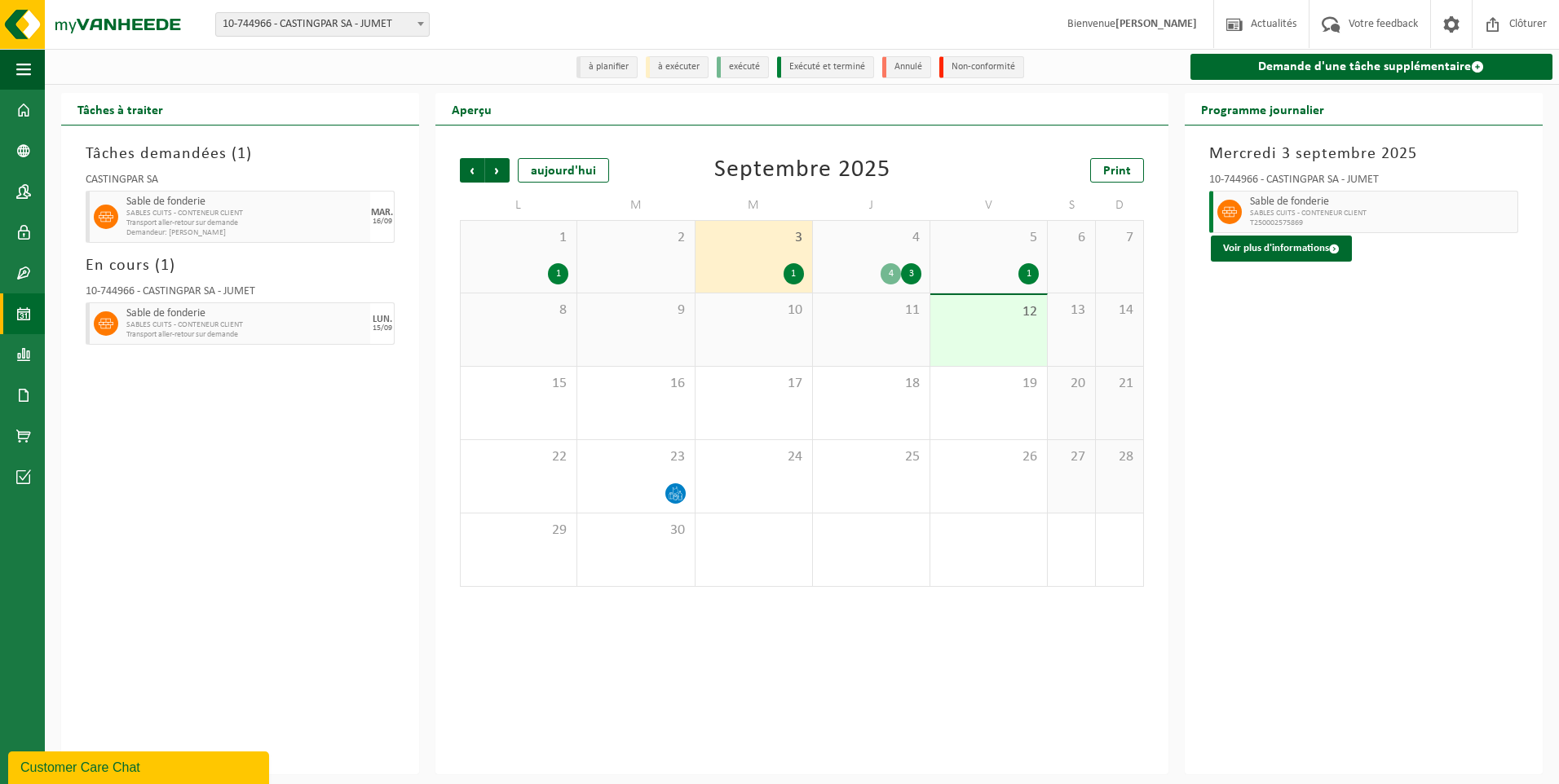
click at [878, 251] on div "4 4 3" at bounding box center [872, 256] width 117 height 71
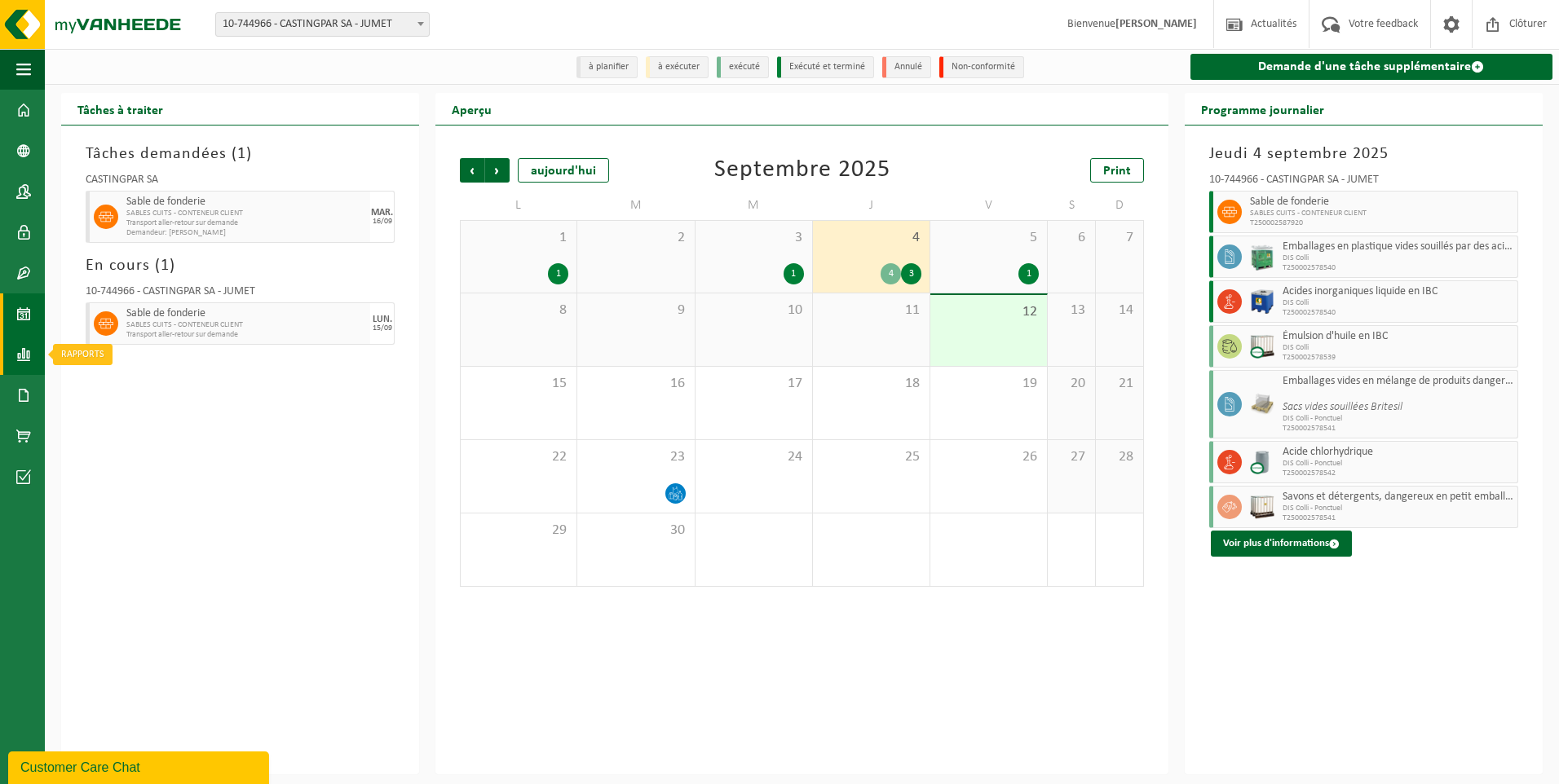
click at [24, 347] on span at bounding box center [23, 354] width 15 height 41
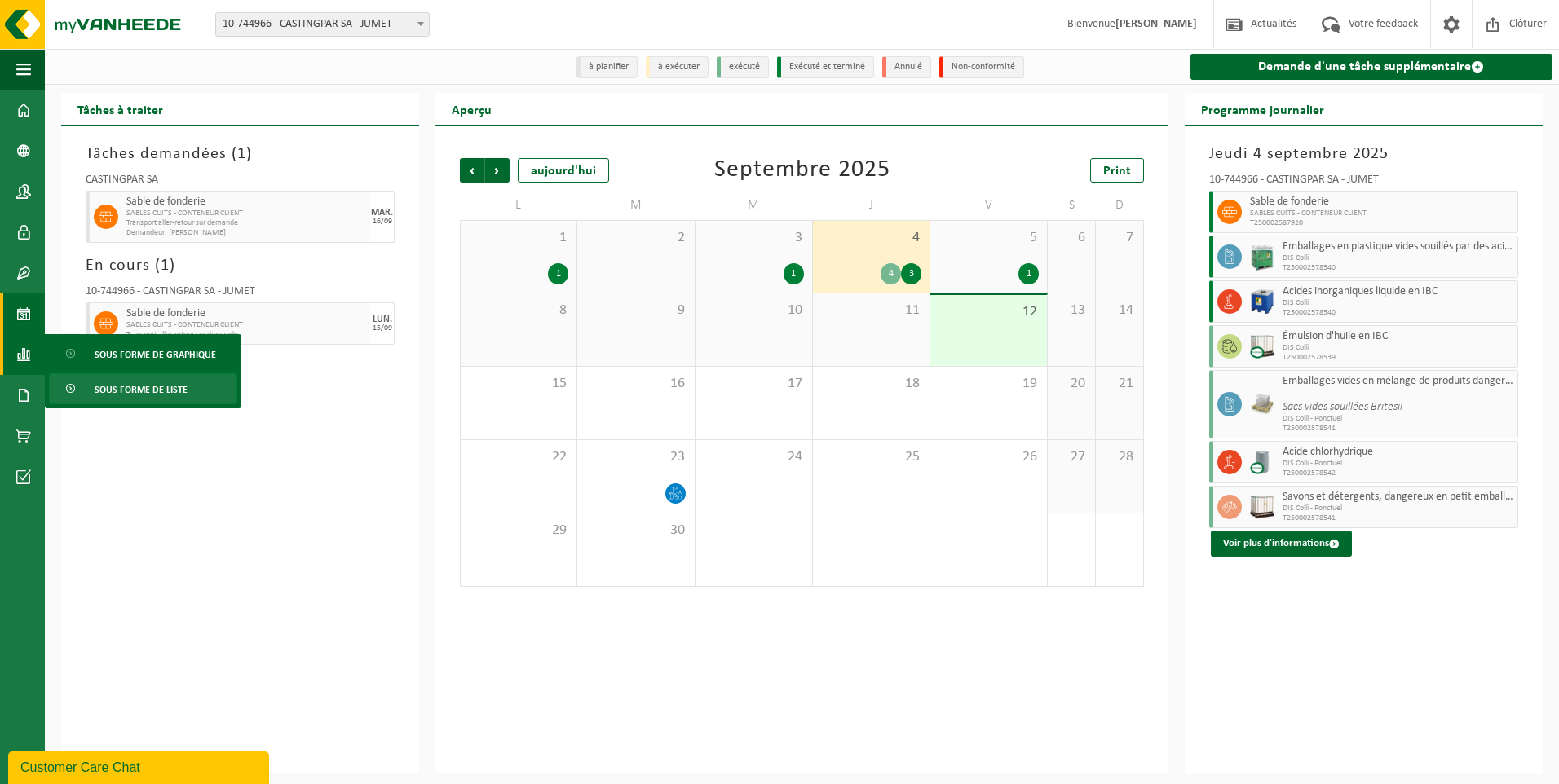
click at [109, 382] on span "Sous forme de liste" at bounding box center [142, 389] width 93 height 31
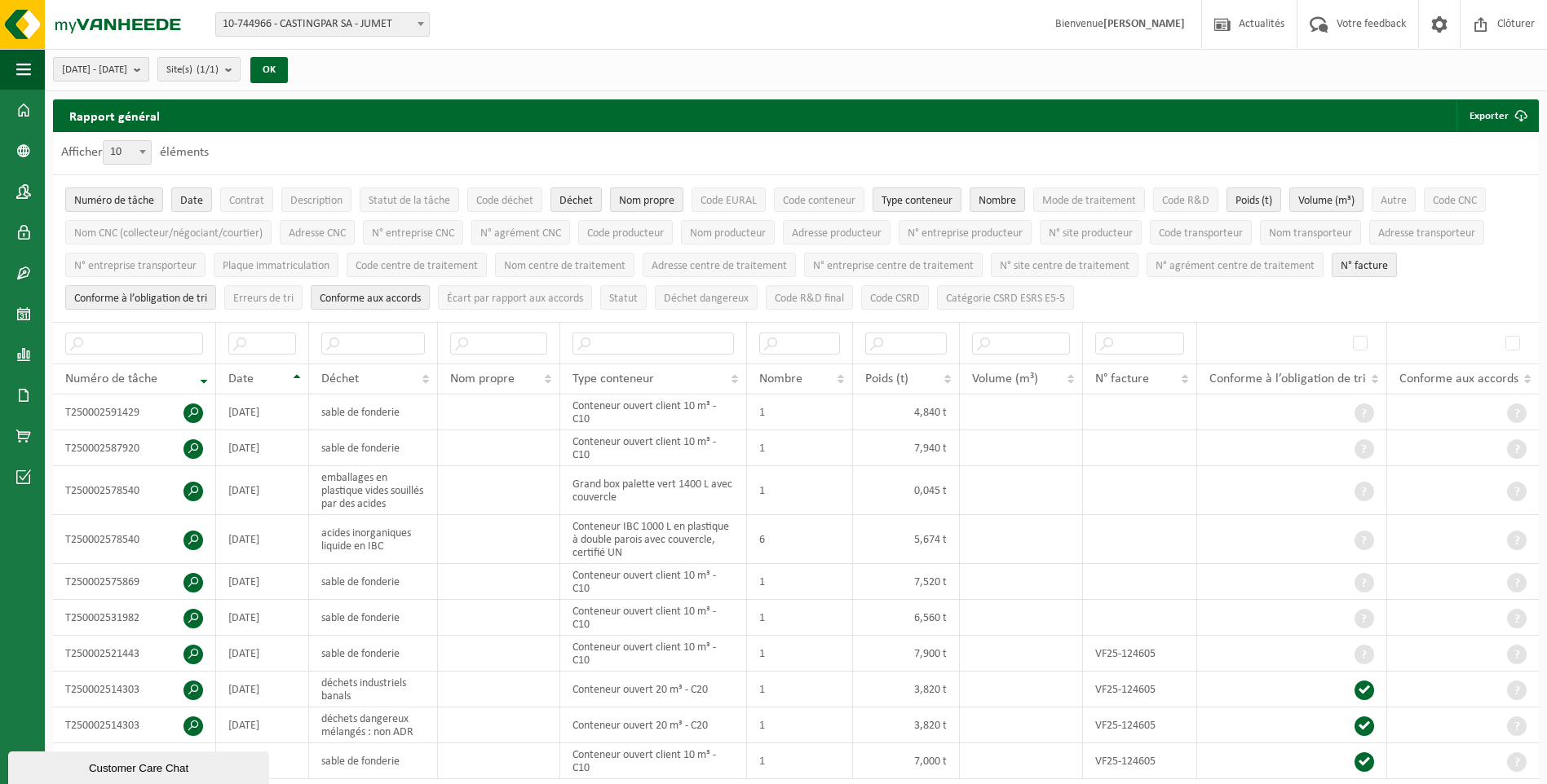
click at [127, 62] on span "[DATE] - [DATE]" at bounding box center [95, 69] width 65 height 25
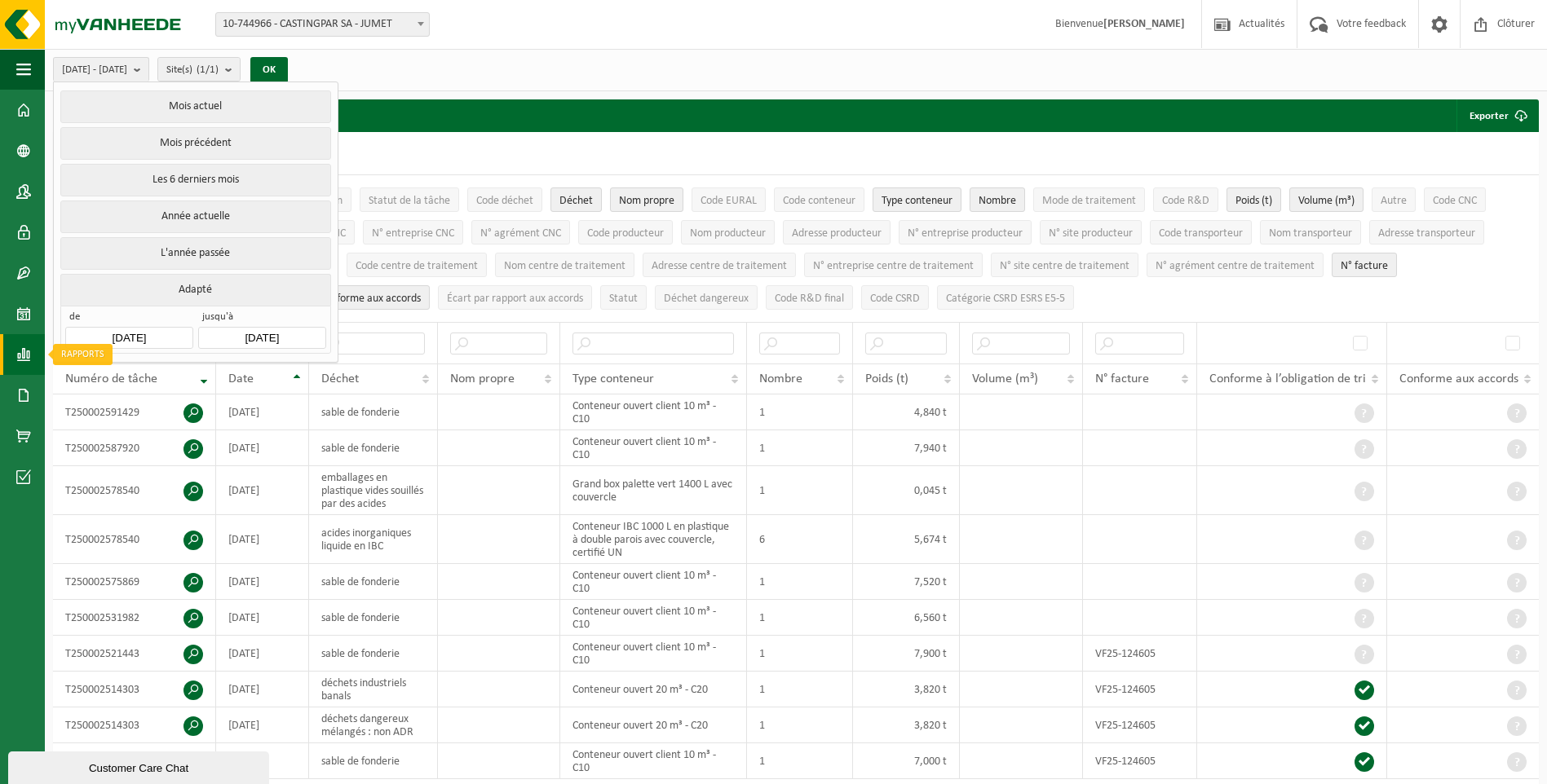
click at [11, 352] on link "Rapports" at bounding box center [22, 354] width 45 height 41
click at [114, 360] on span "Sous forme de graphique" at bounding box center [155, 354] width 122 height 31
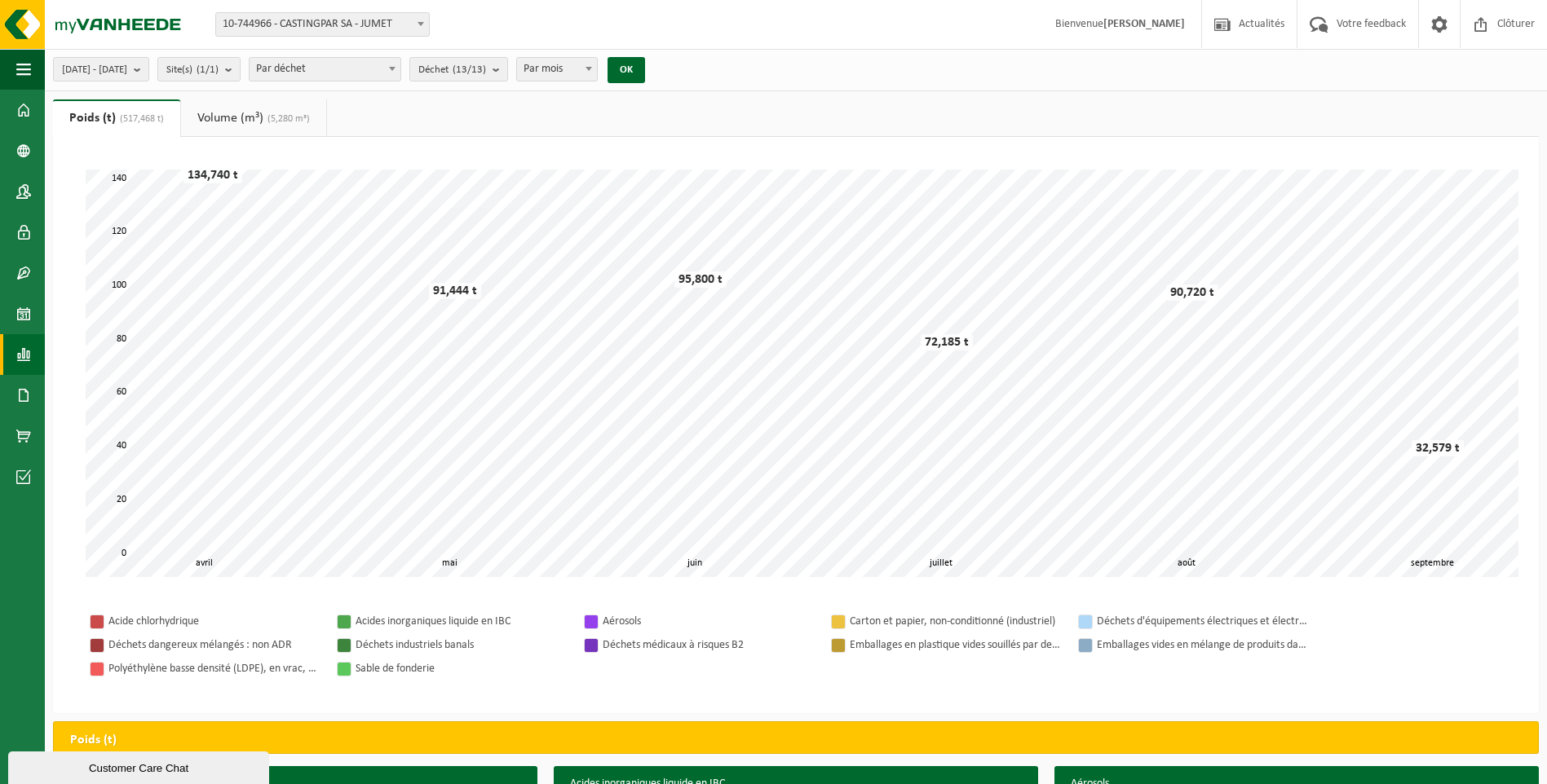
click at [400, 78] on span "Par déchet" at bounding box center [325, 68] width 151 height 23
click at [400, 76] on span "Par déchet" at bounding box center [325, 68] width 151 height 23
click at [486, 67] on span "Déchet (13/13)" at bounding box center [452, 69] width 67 height 25
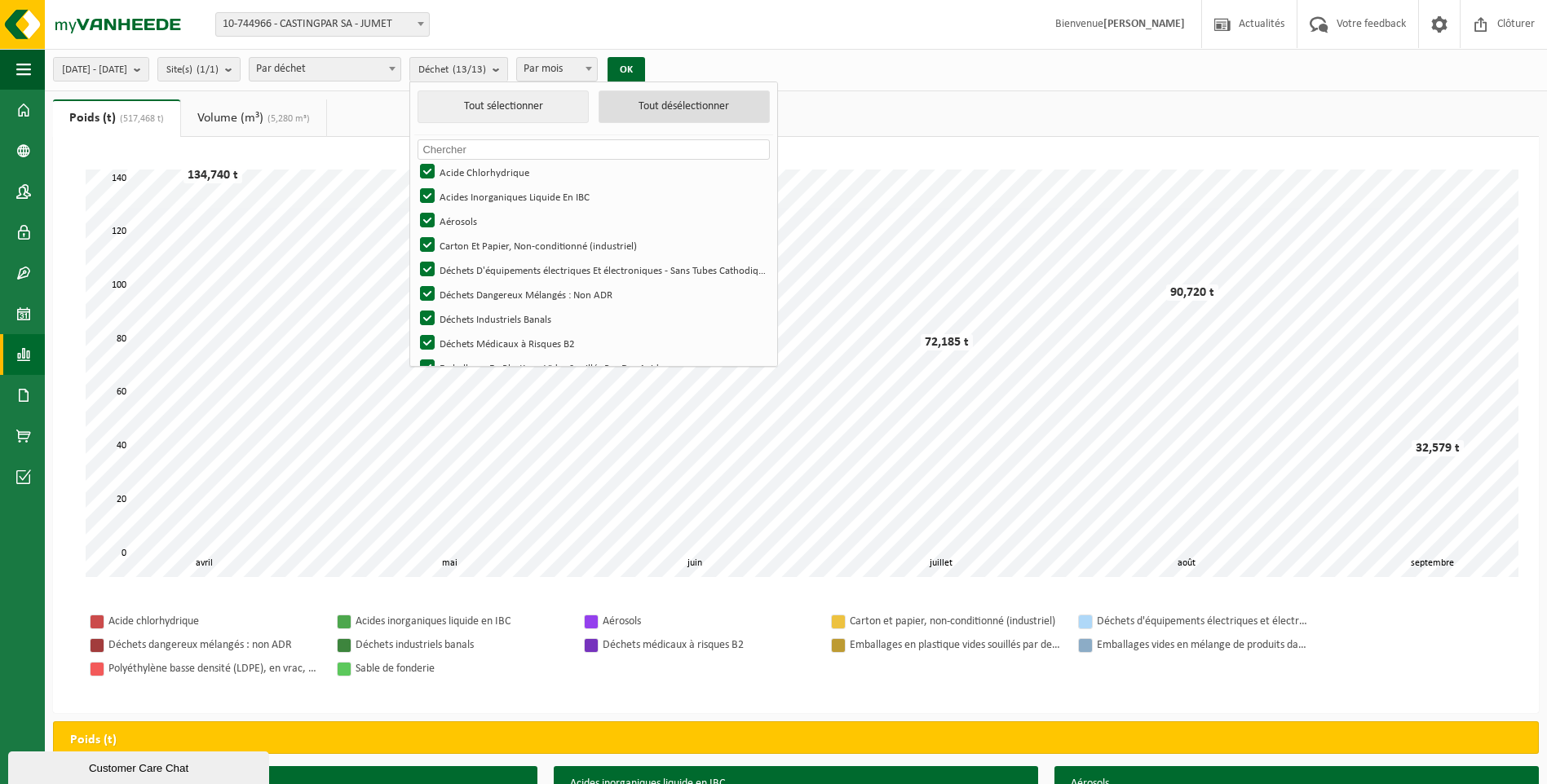
click at [737, 111] on button "Tout désélectionner" at bounding box center [683, 106] width 171 height 33
checkbox input "false"
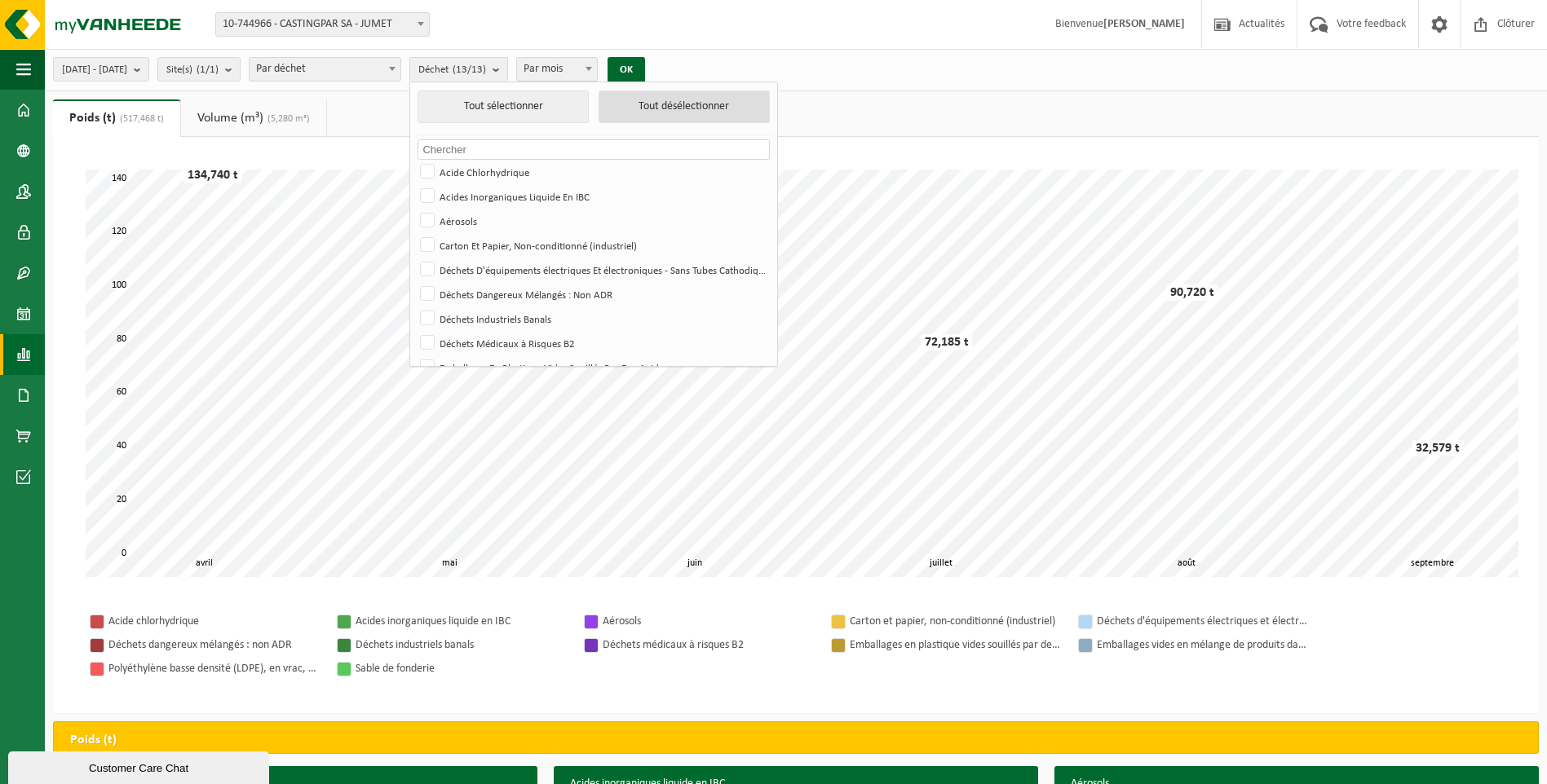
checkbox input "false"
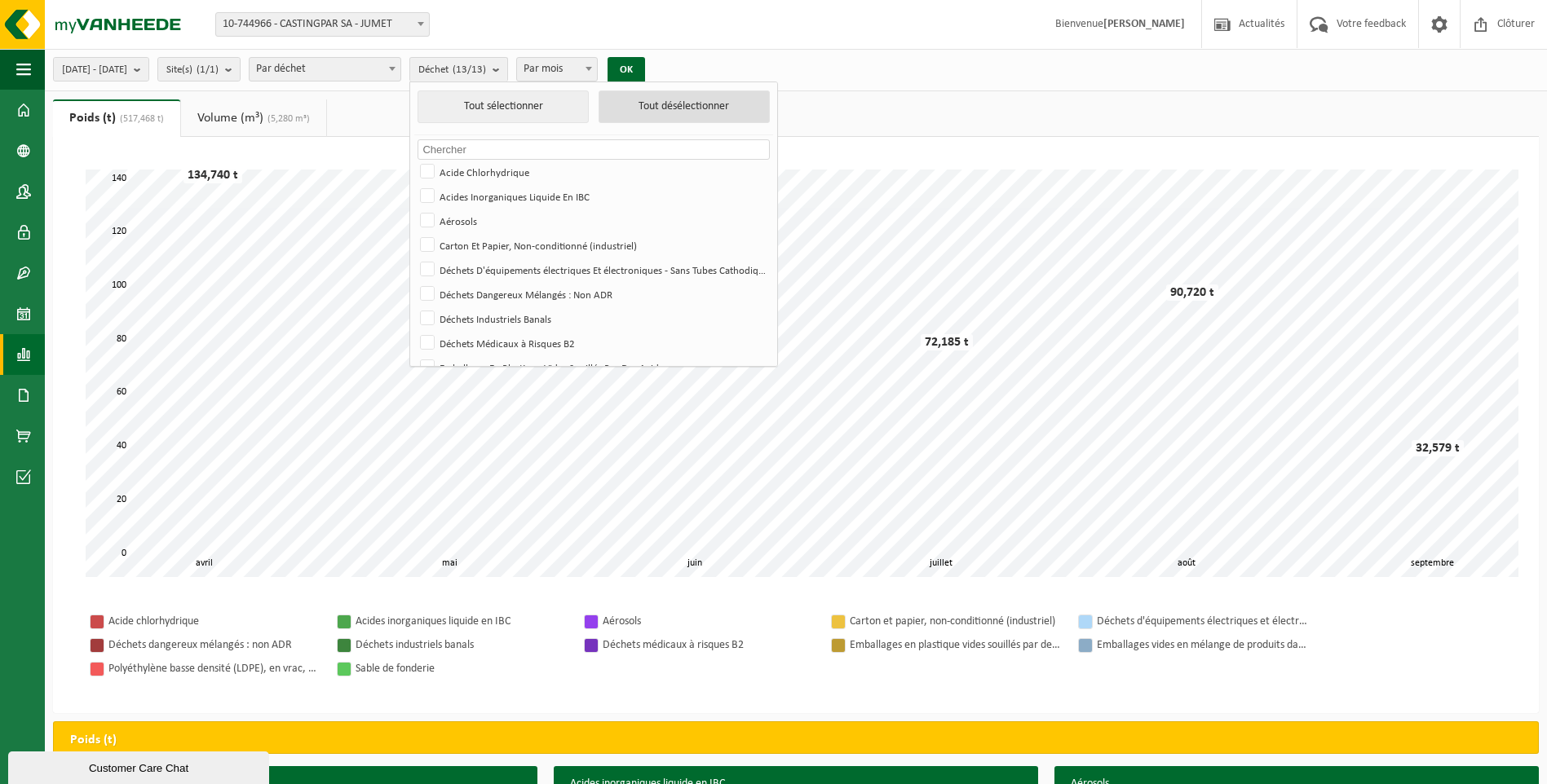
checkbox input "false"
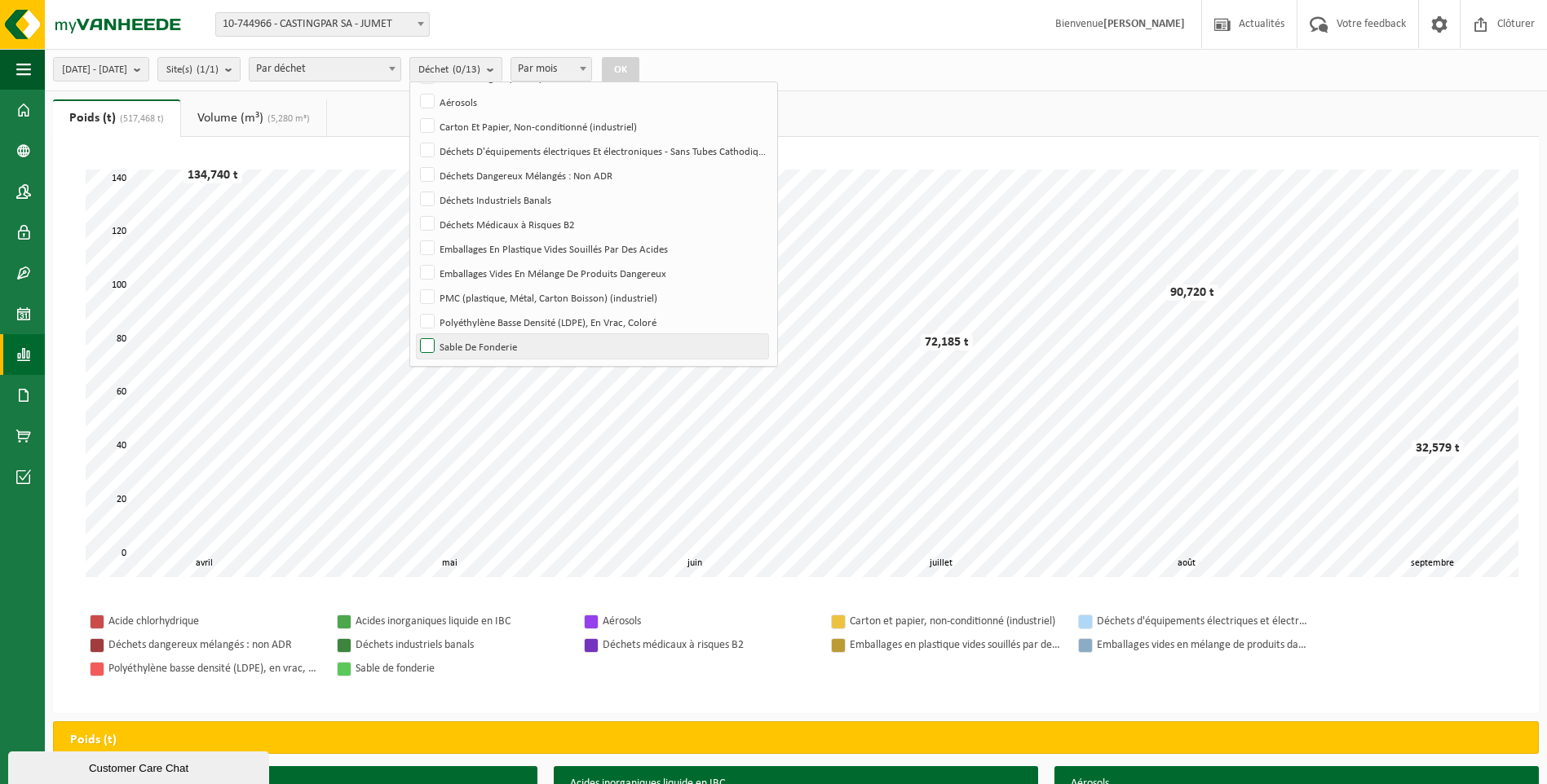
click at [500, 341] on label "Sable De Fonderie" at bounding box center [592, 346] width 352 height 25
click at [414, 335] on input "Sable De Fonderie" at bounding box center [413, 334] width 1 height 1
checkbox input "true"
click at [640, 66] on button "OK" at bounding box center [621, 70] width 38 height 26
